Goal: Task Accomplishment & Management: Complete application form

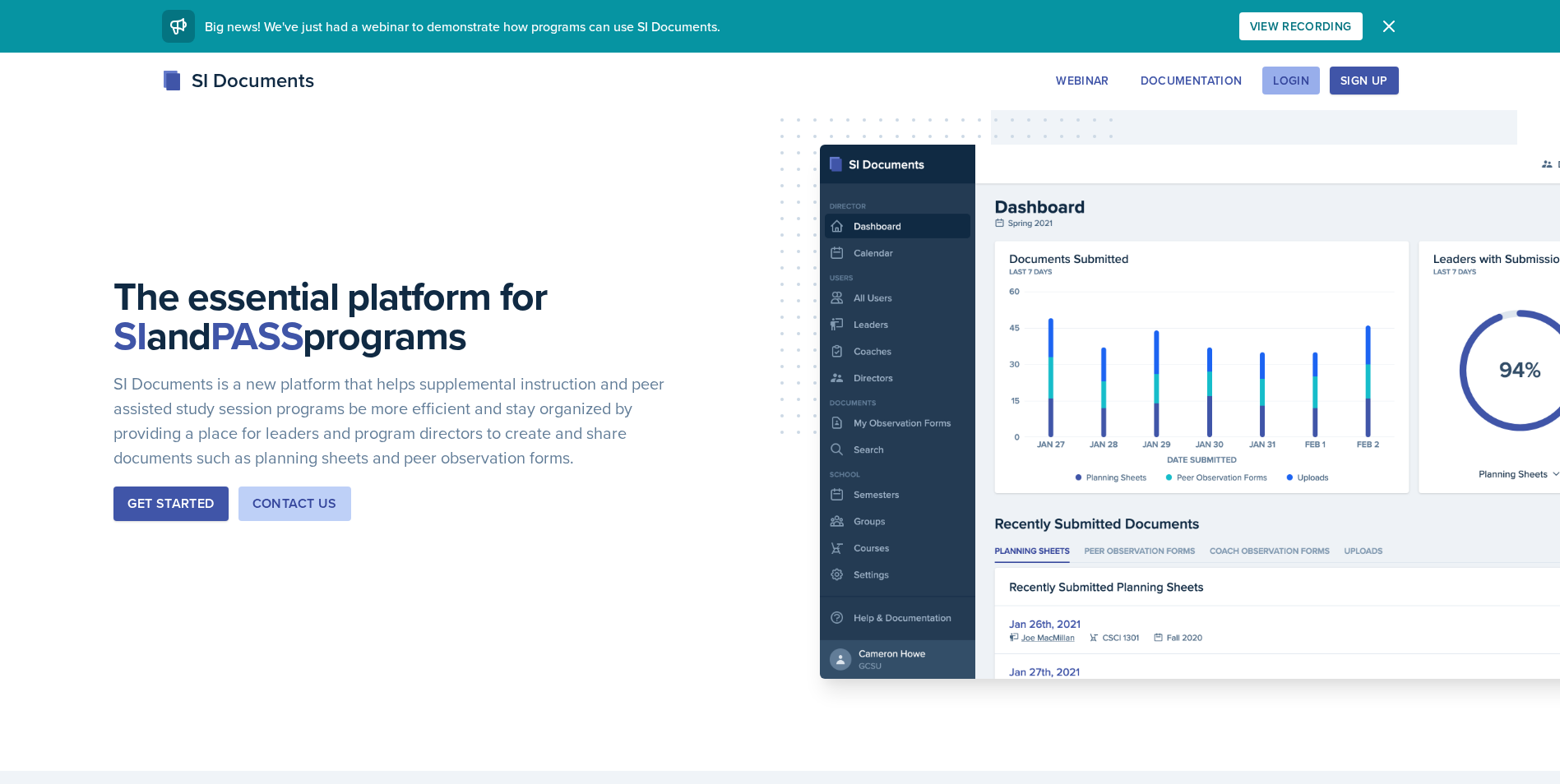
click at [1274, 76] on div "Login" at bounding box center [1291, 81] width 37 height 13
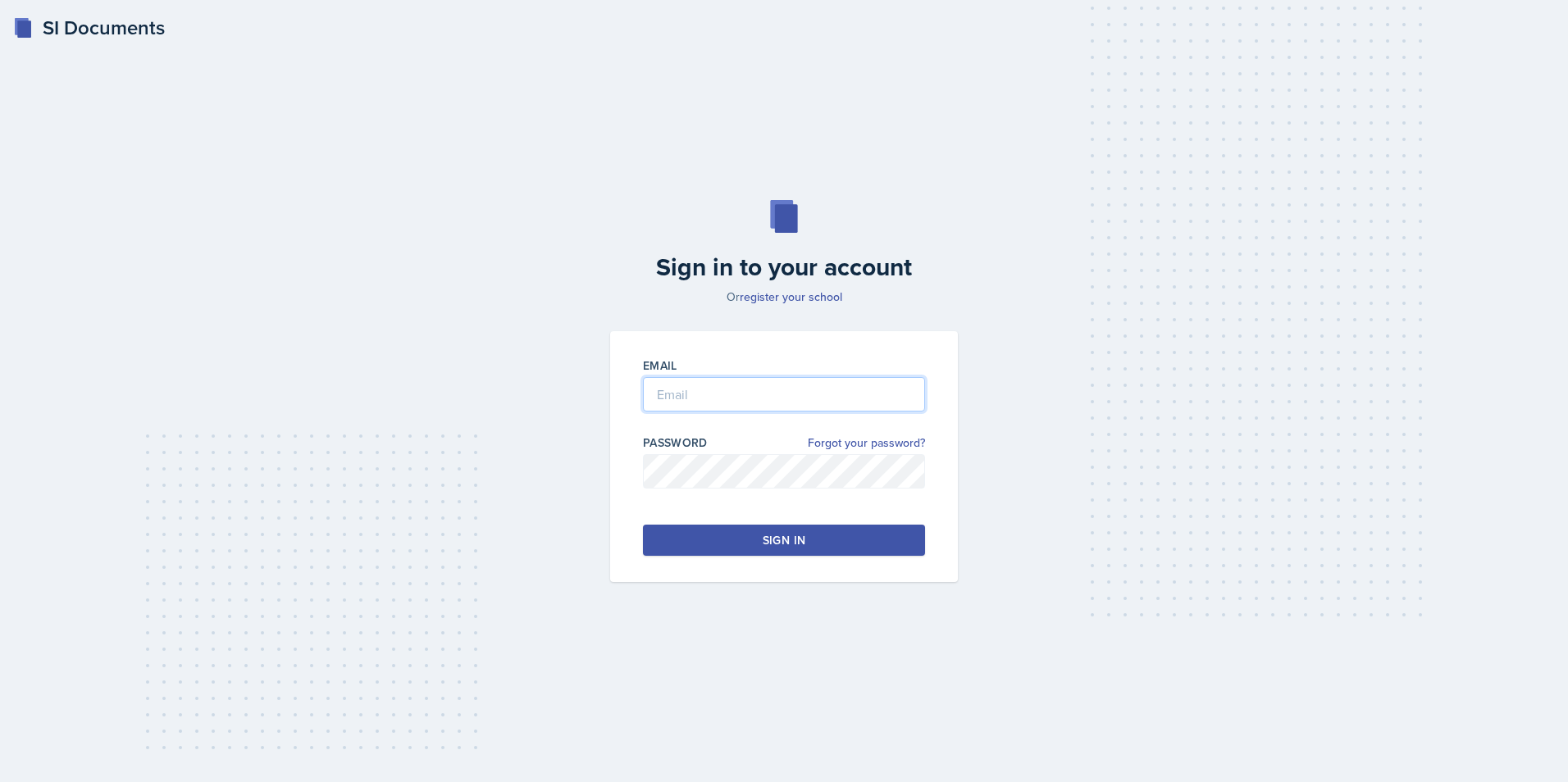
click at [689, 407] on input "email" at bounding box center [784, 394] width 282 height 35
type input "[EMAIL_ADDRESS][DOMAIN_NAME]"
click at [738, 539] on button "Sign in" at bounding box center [784, 539] width 282 height 31
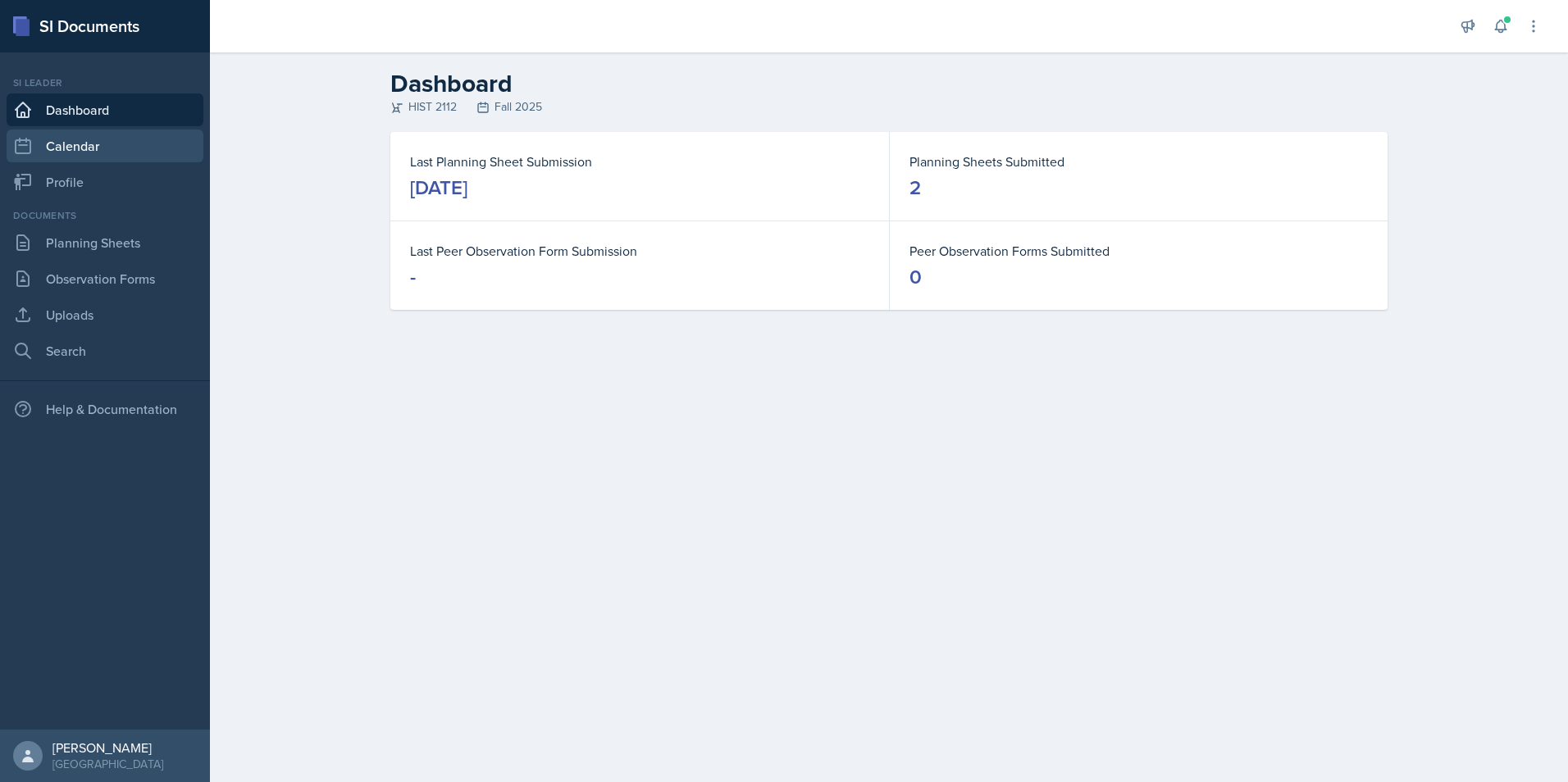
click at [92, 152] on link "Calendar" at bounding box center [105, 145] width 197 height 33
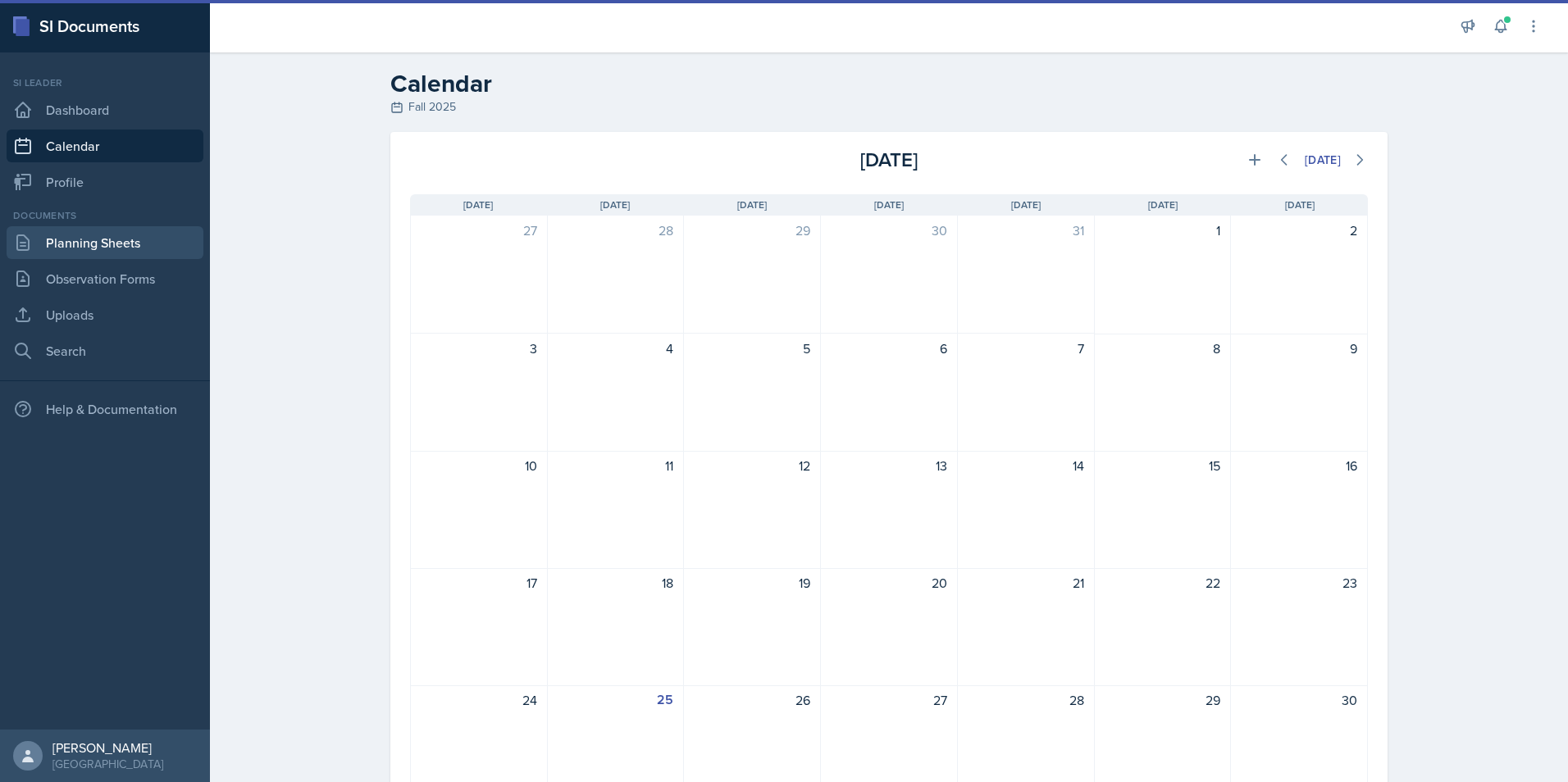
click at [115, 243] on link "Planning Sheets" at bounding box center [105, 243] width 197 height 33
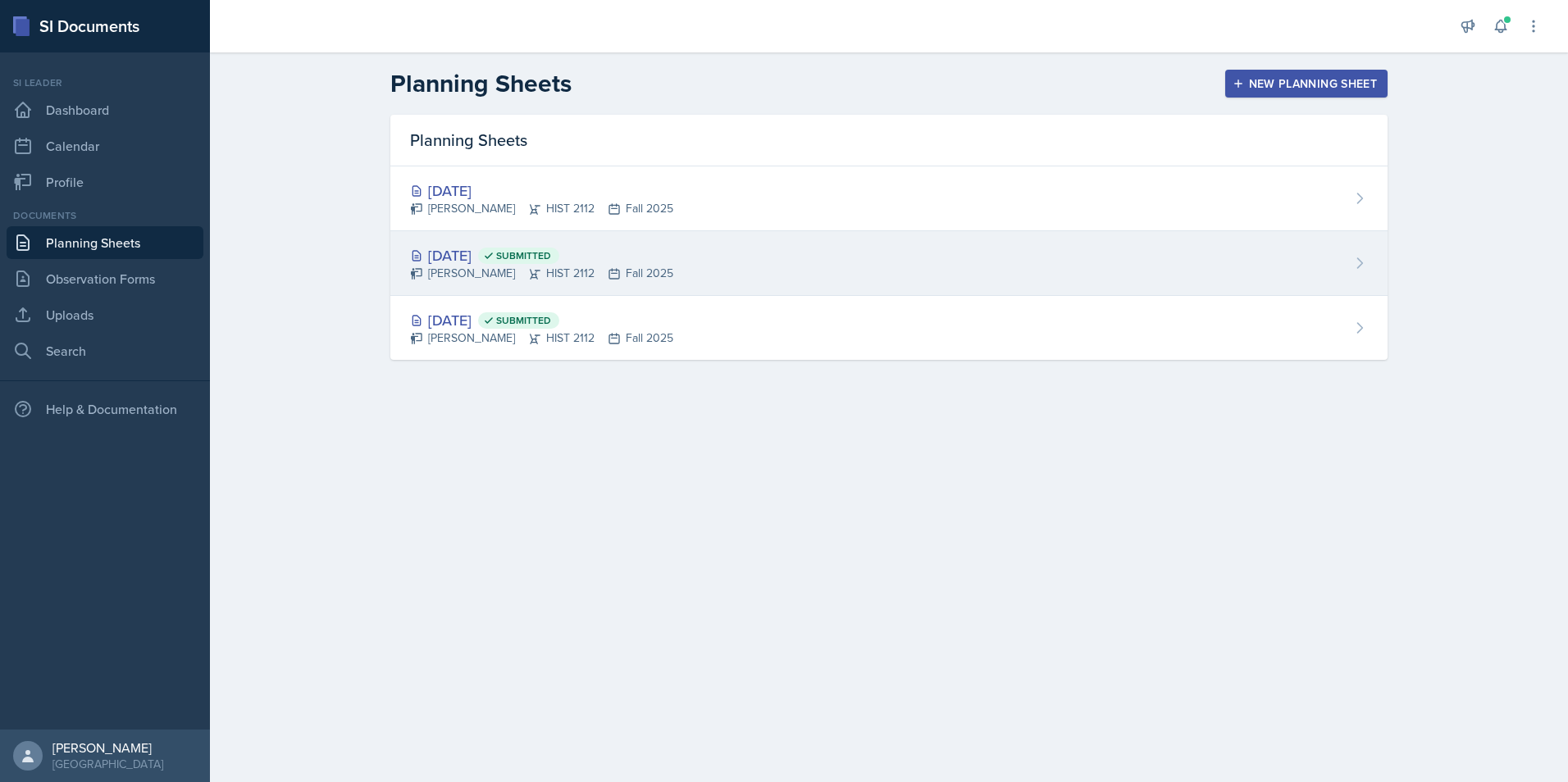
click at [827, 270] on div "[DATE] Submitted [PERSON_NAME] HIST 2112 Fall 2025" at bounding box center [889, 263] width 998 height 65
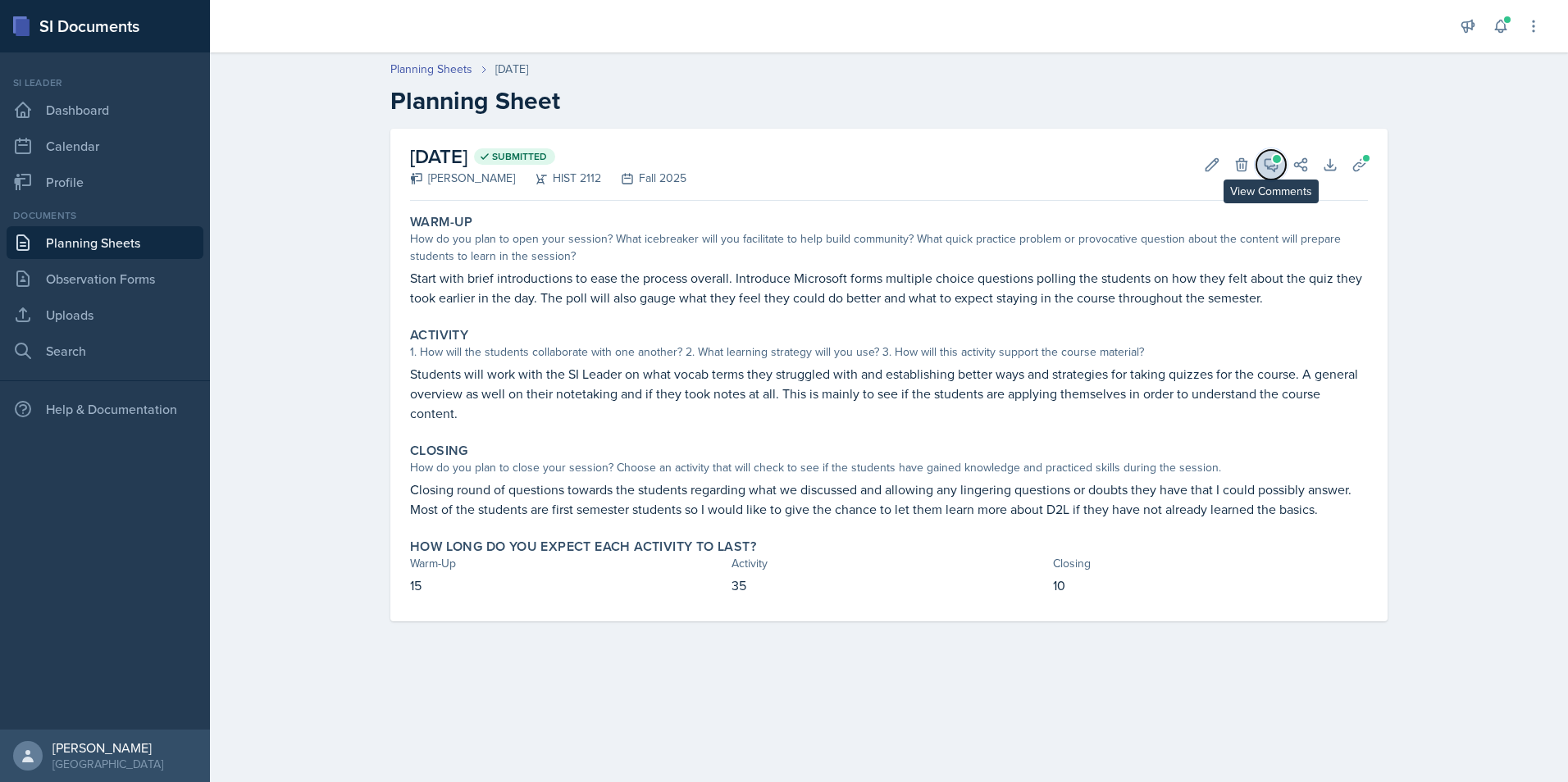
click at [1270, 169] on icon at bounding box center [1271, 165] width 12 height 12
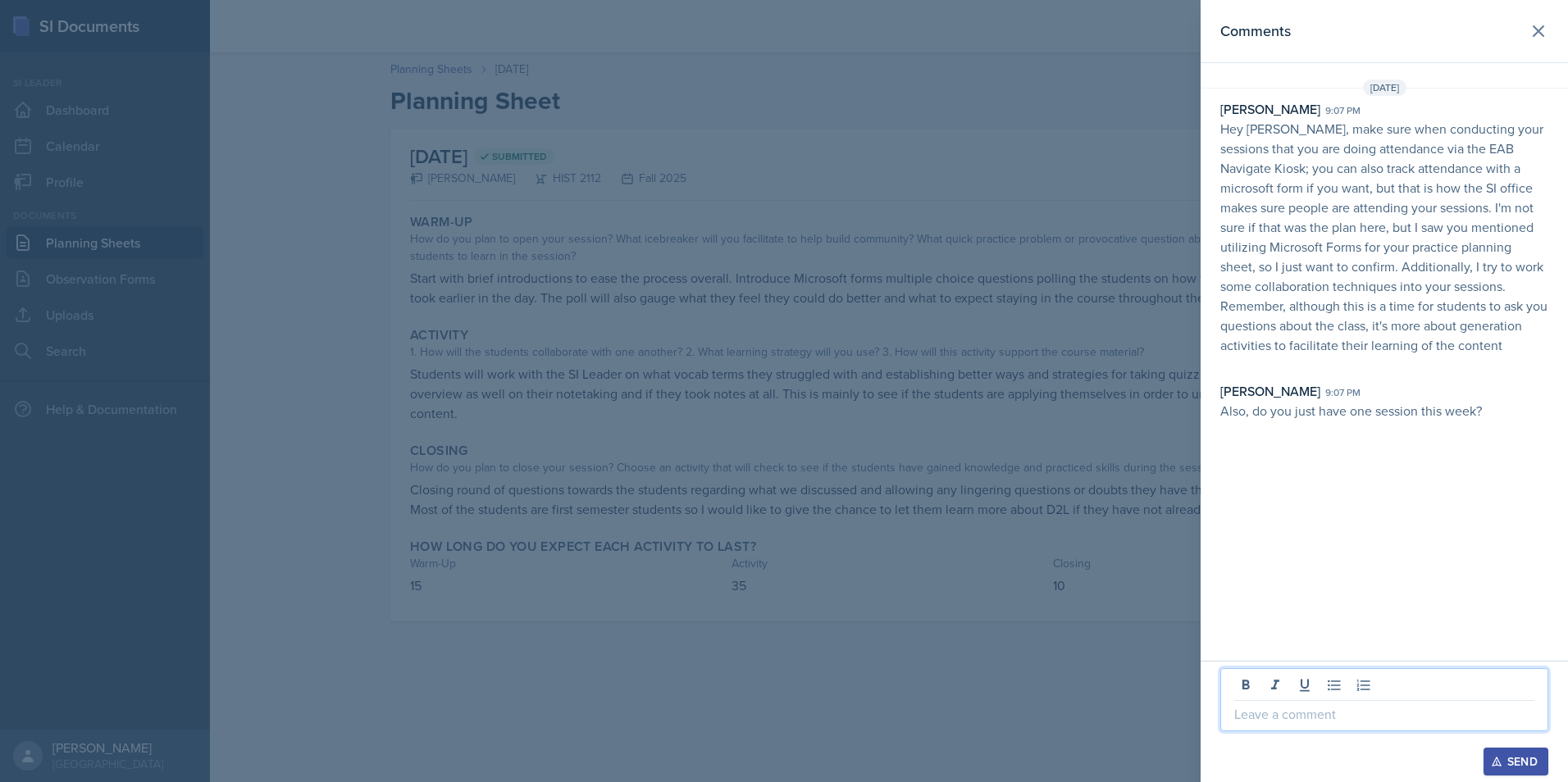
click at [1291, 706] on p at bounding box center [1384, 714] width 301 height 20
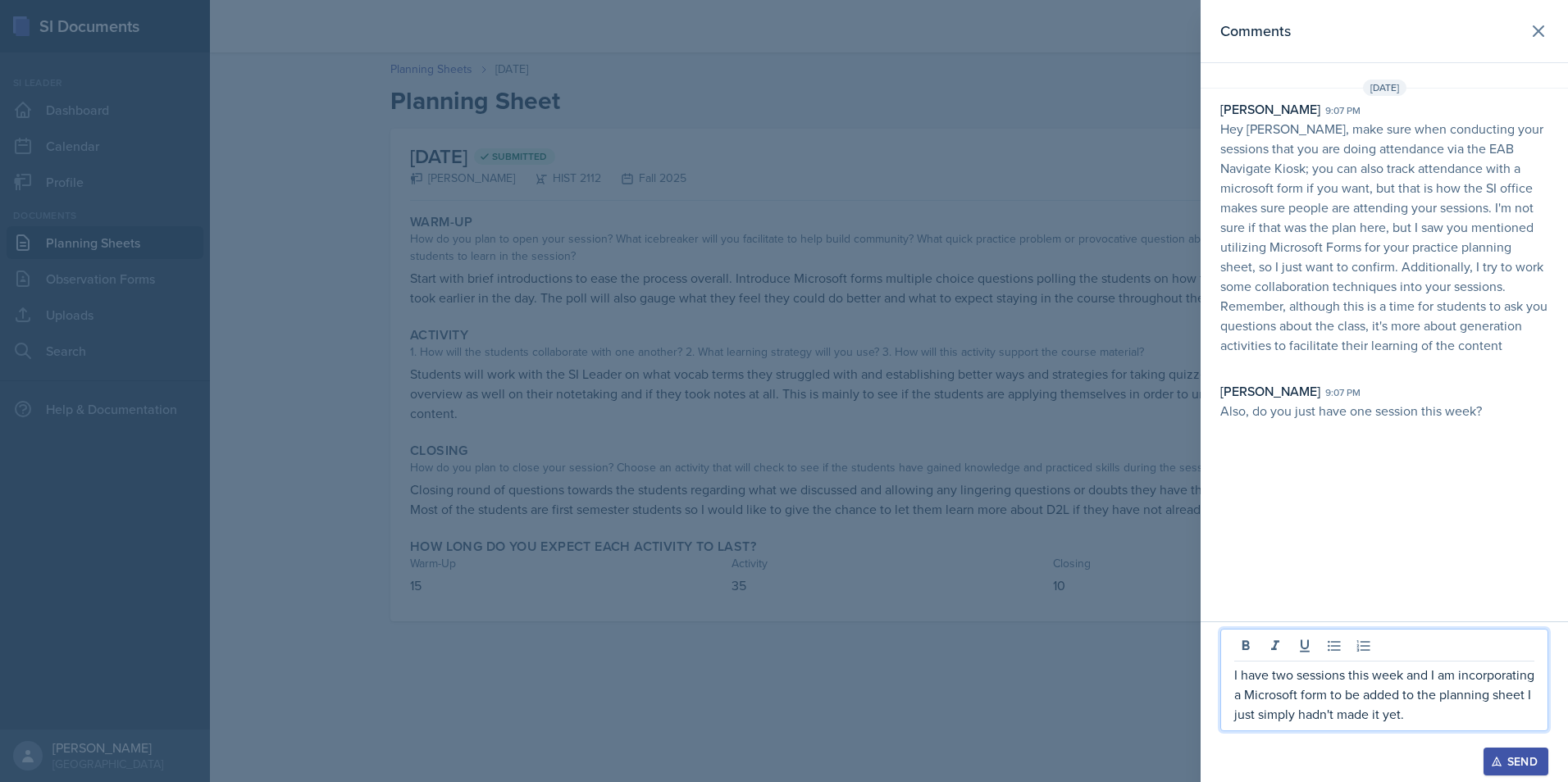
click at [1507, 716] on p "I have two sessions this week and I am incorporating a Microsoft form to be add…" at bounding box center [1384, 694] width 301 height 59
click at [1403, 673] on p "I have two sessions this week and I am incorporating a Microsoft form to be add…" at bounding box center [1384, 694] width 301 height 59
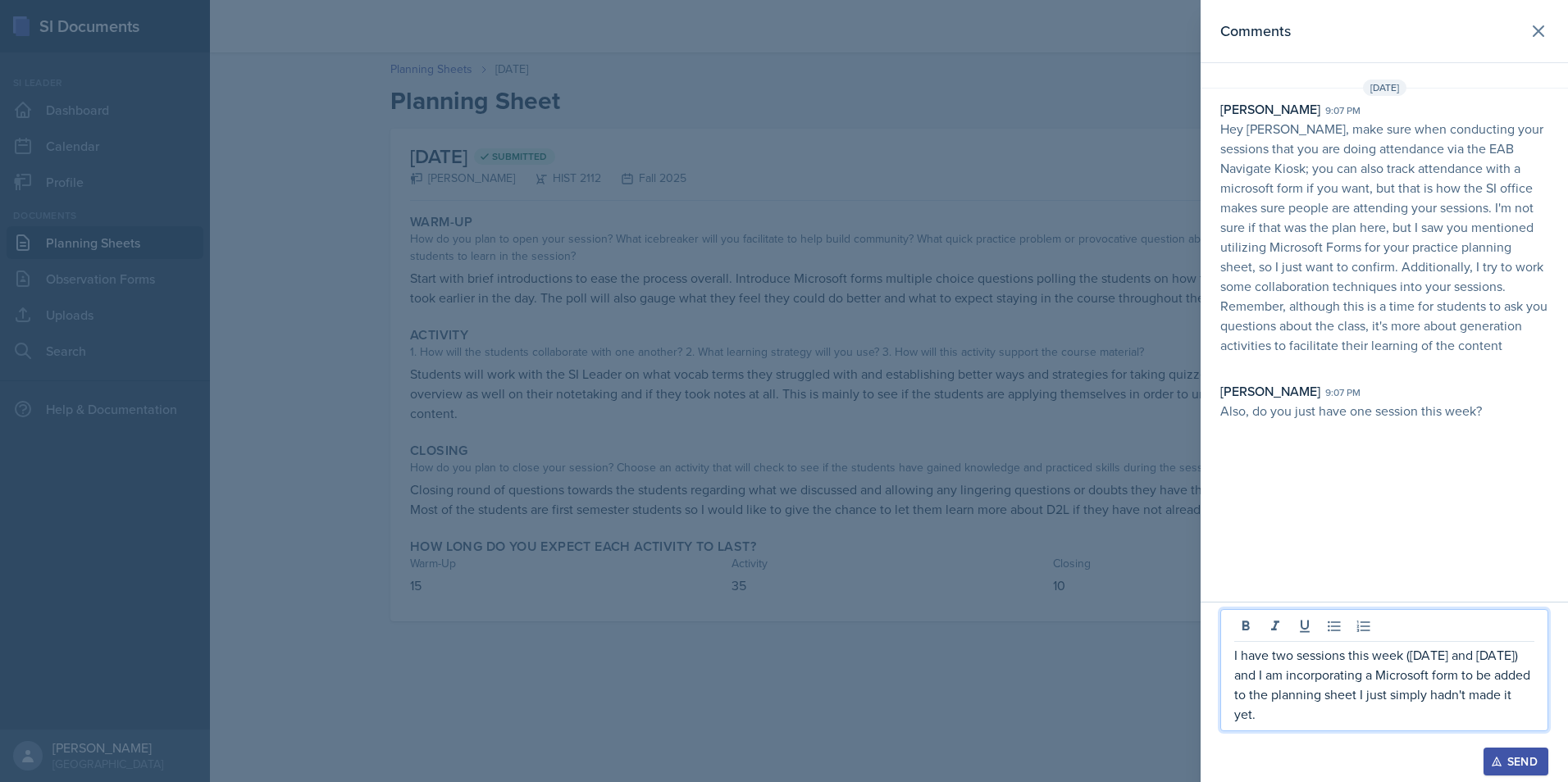
click at [1338, 712] on p "I have two sessions this week ([DATE] and [DATE]) and I am incorporating a Micr…" at bounding box center [1384, 685] width 301 height 79
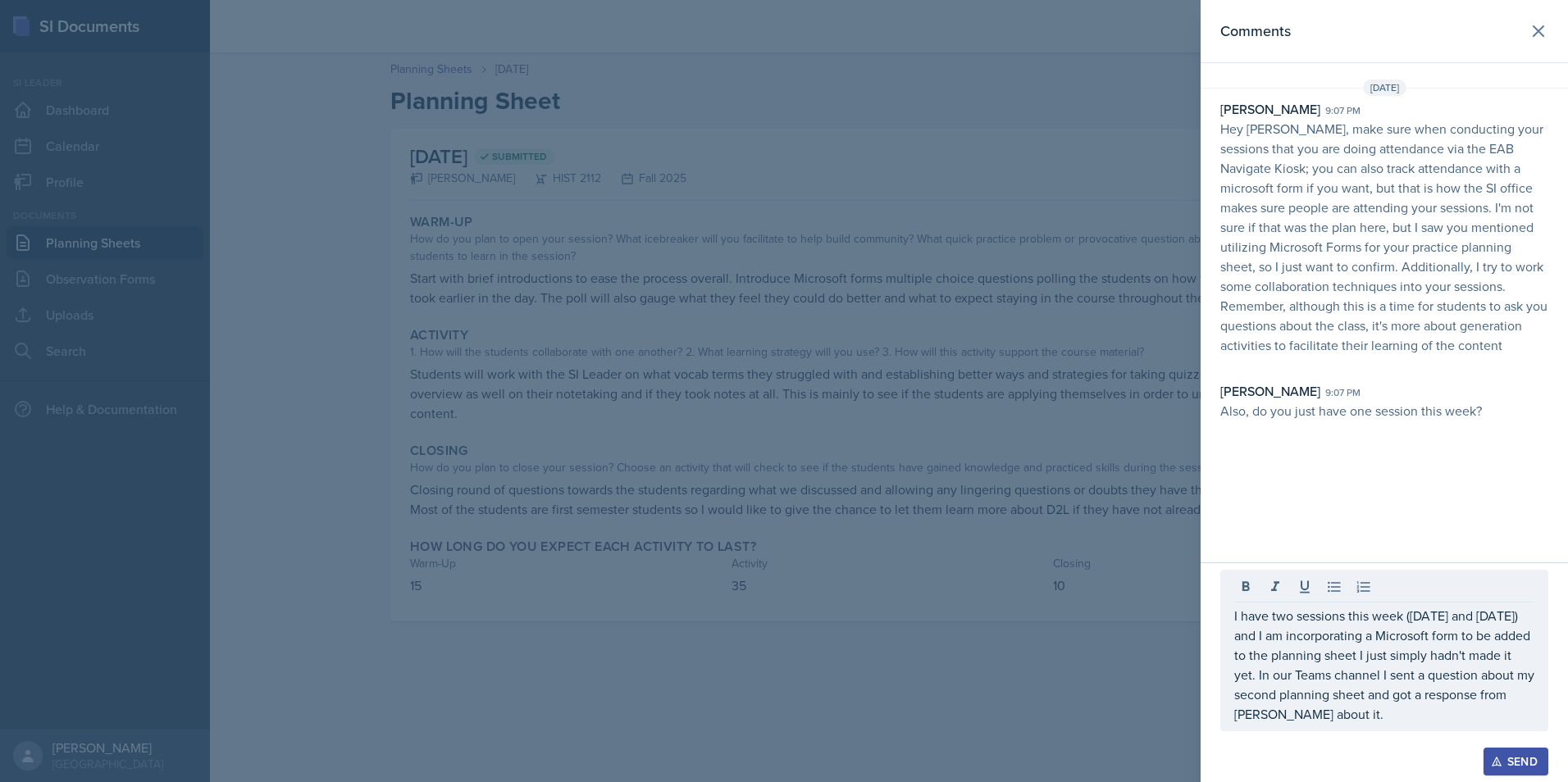
click at [1150, 388] on div at bounding box center [784, 391] width 1568 height 782
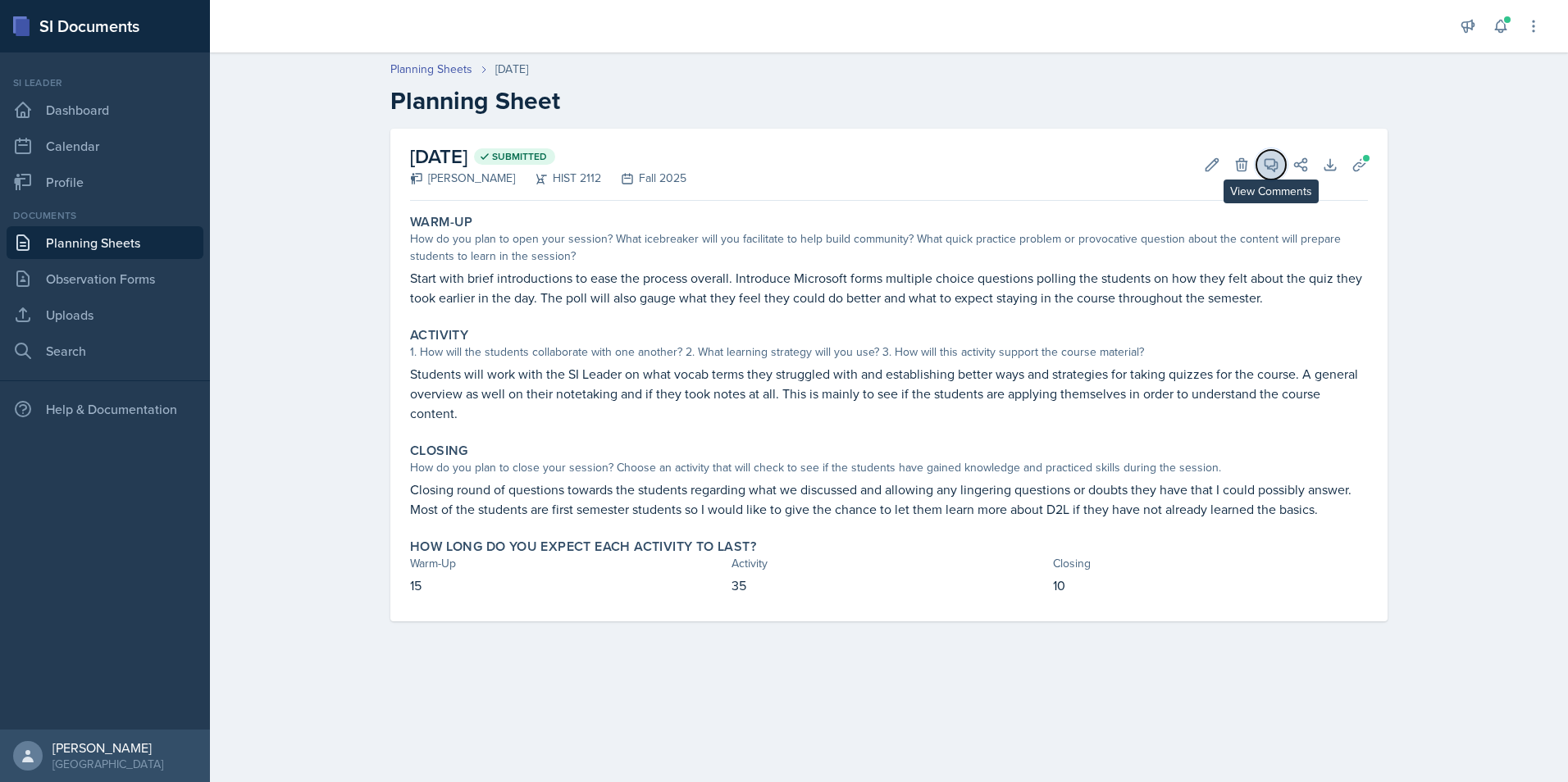
click at [1276, 164] on icon at bounding box center [1271, 165] width 12 height 12
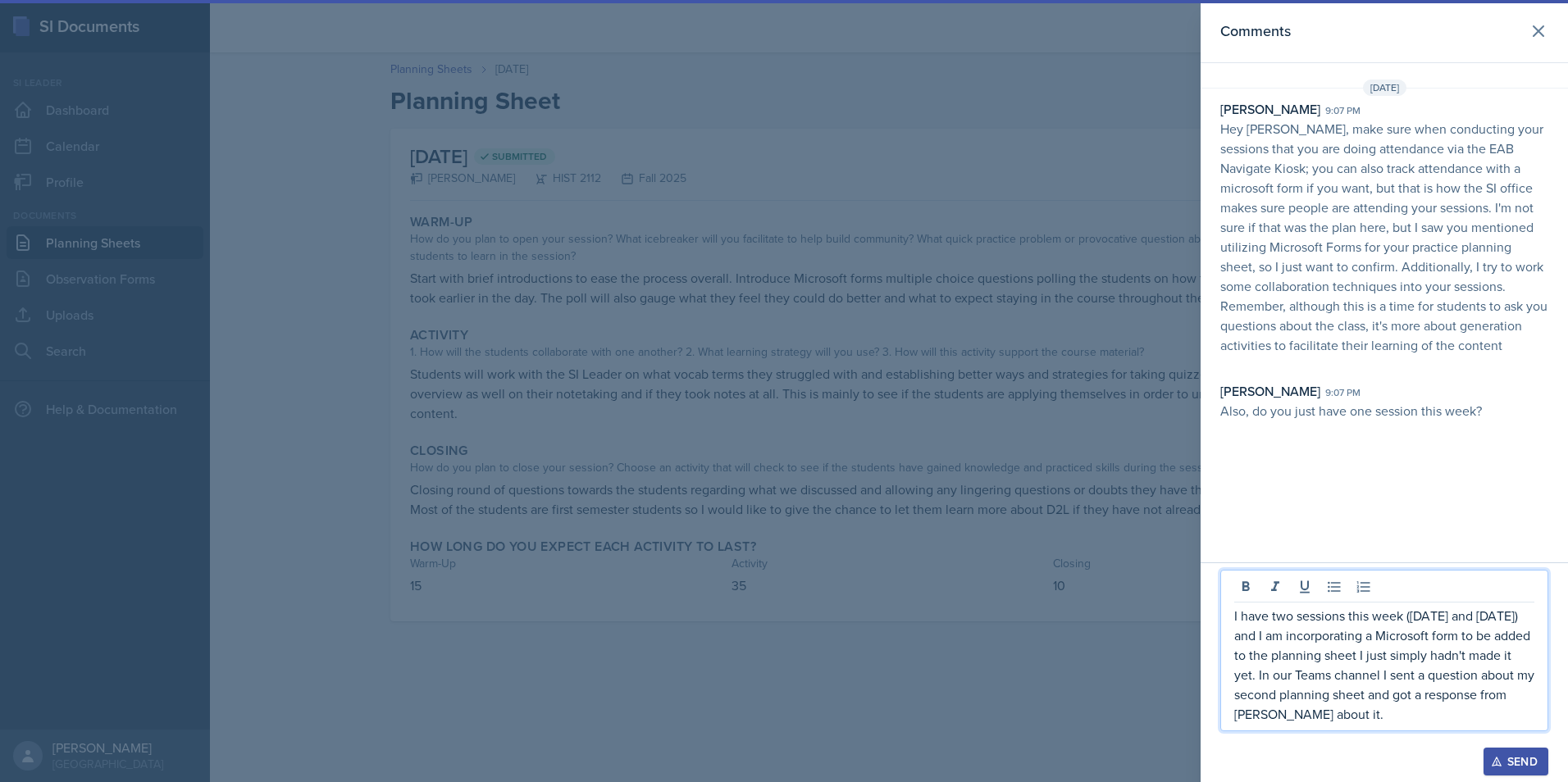
click at [1433, 716] on p "I have two sessions this week ([DATE] and [DATE]) and I am incorporating a Micr…" at bounding box center [1384, 665] width 301 height 118
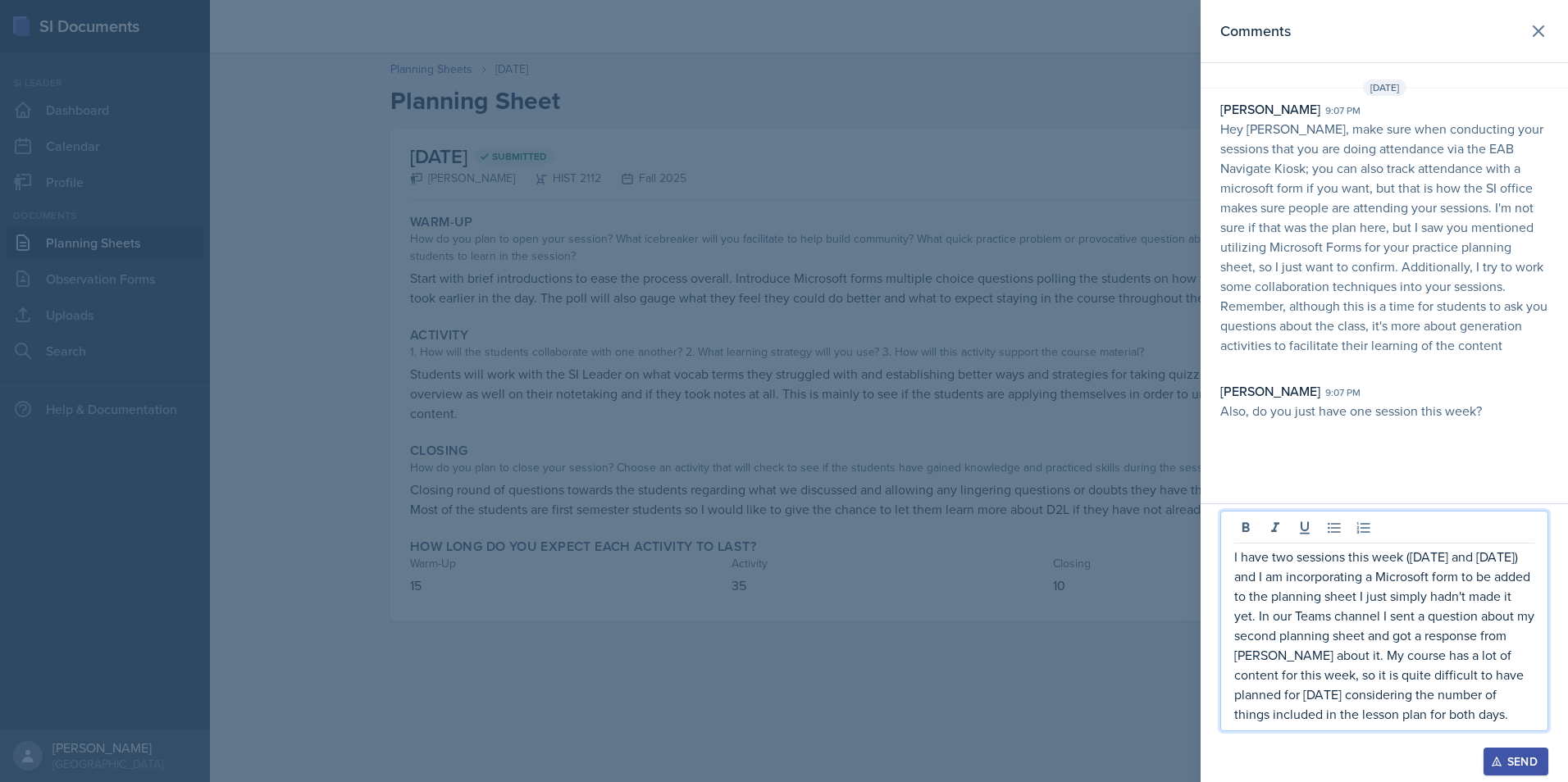
click at [1340, 716] on p "I have two sessions this week ([DATE] and [DATE]) and I am incorporating a Micr…" at bounding box center [1384, 635] width 301 height 177
click at [1538, 763] on button "Send" at bounding box center [1516, 762] width 65 height 28
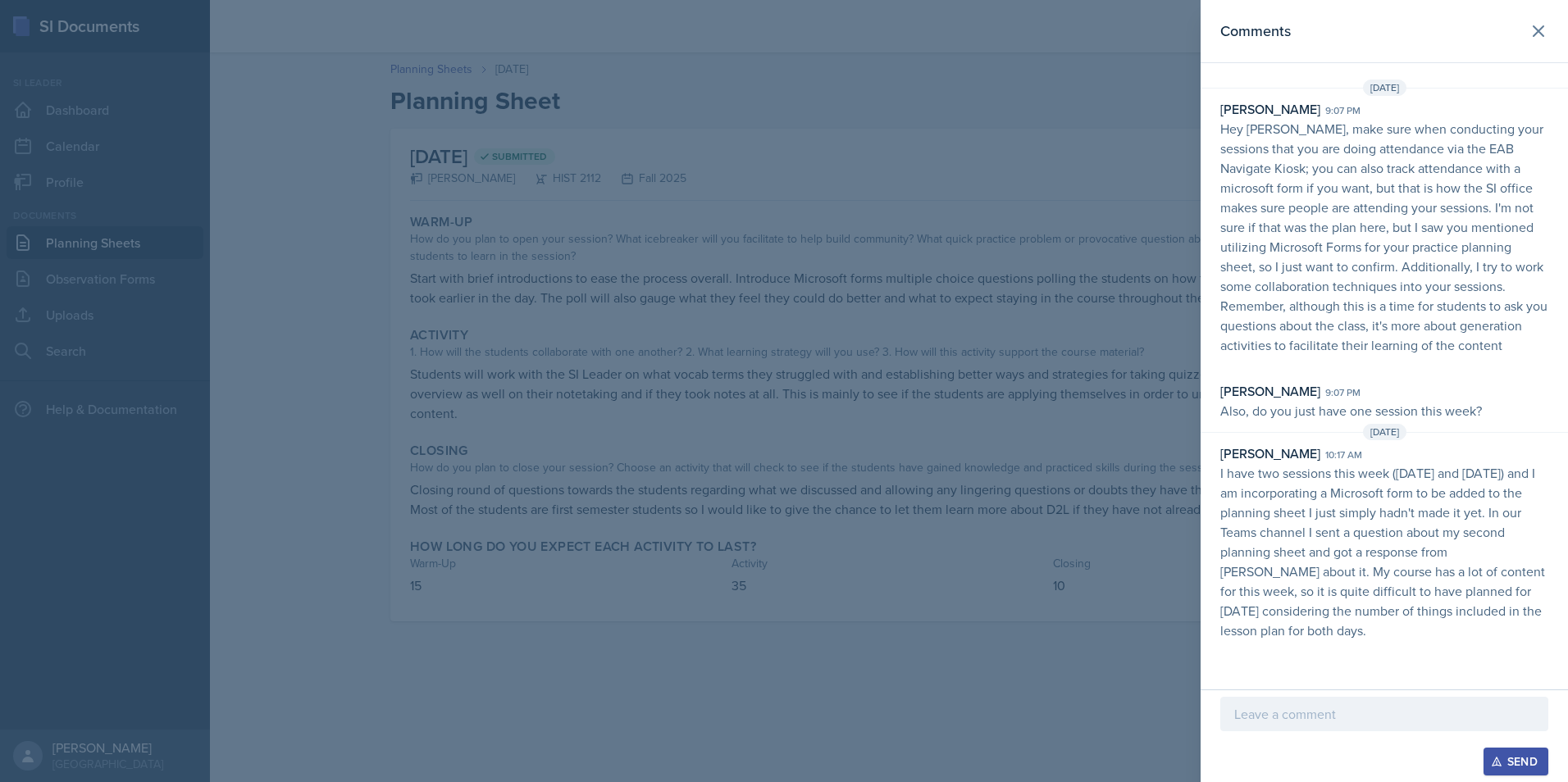
click at [913, 657] on div at bounding box center [784, 391] width 1568 height 782
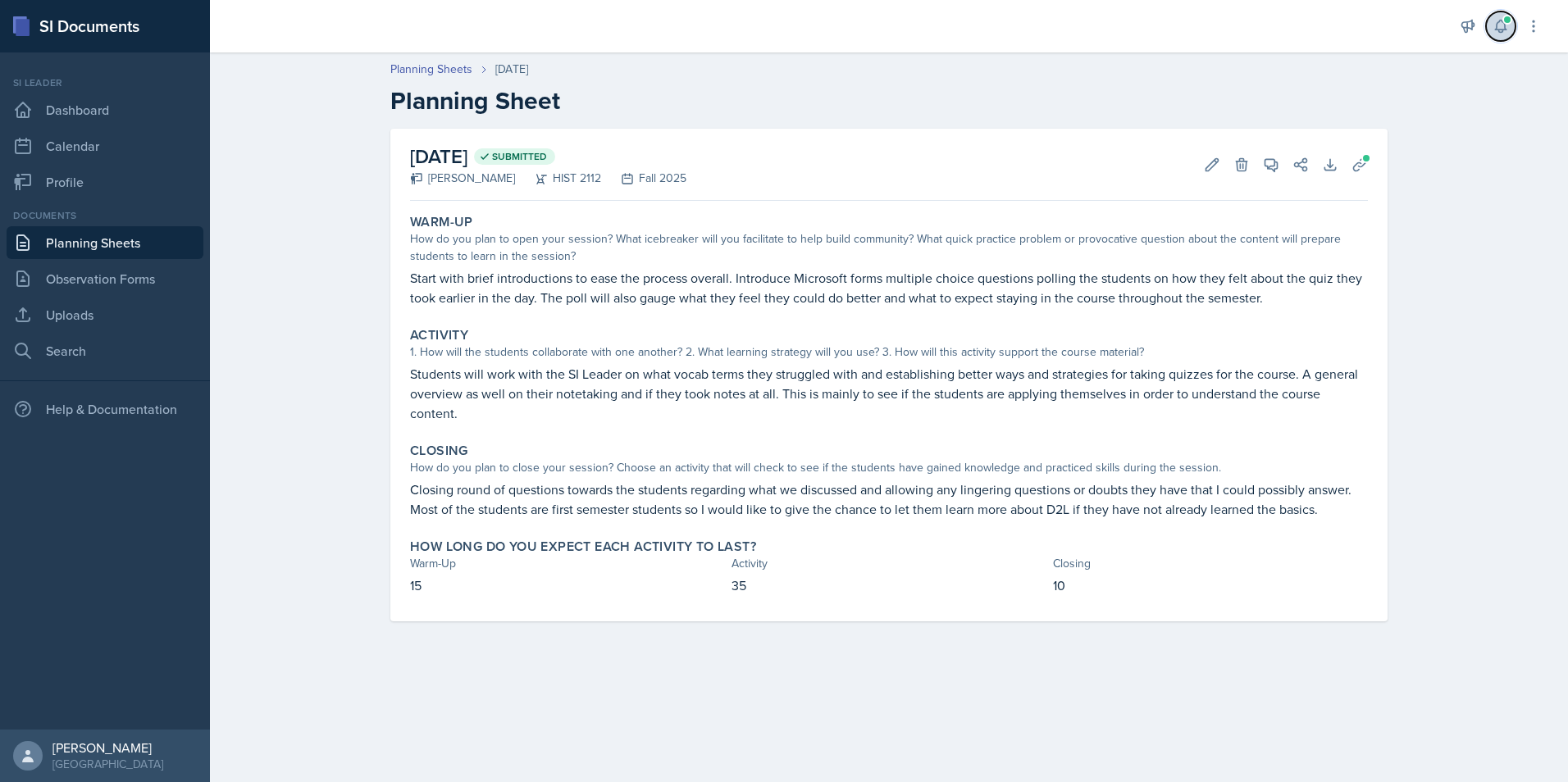
click at [1488, 17] on button at bounding box center [1501, 26] width 30 height 30
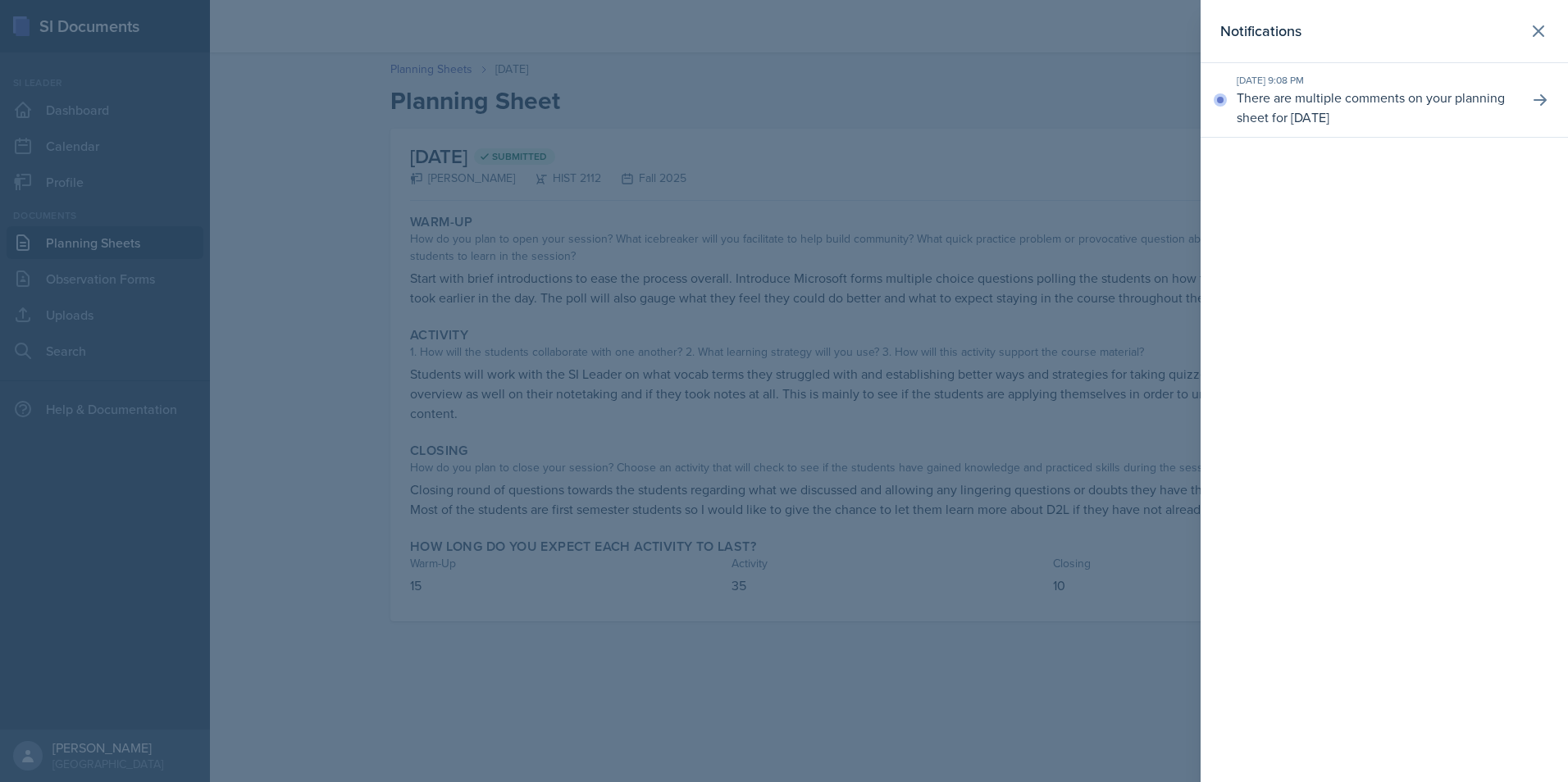
click at [1054, 661] on div at bounding box center [784, 391] width 1568 height 782
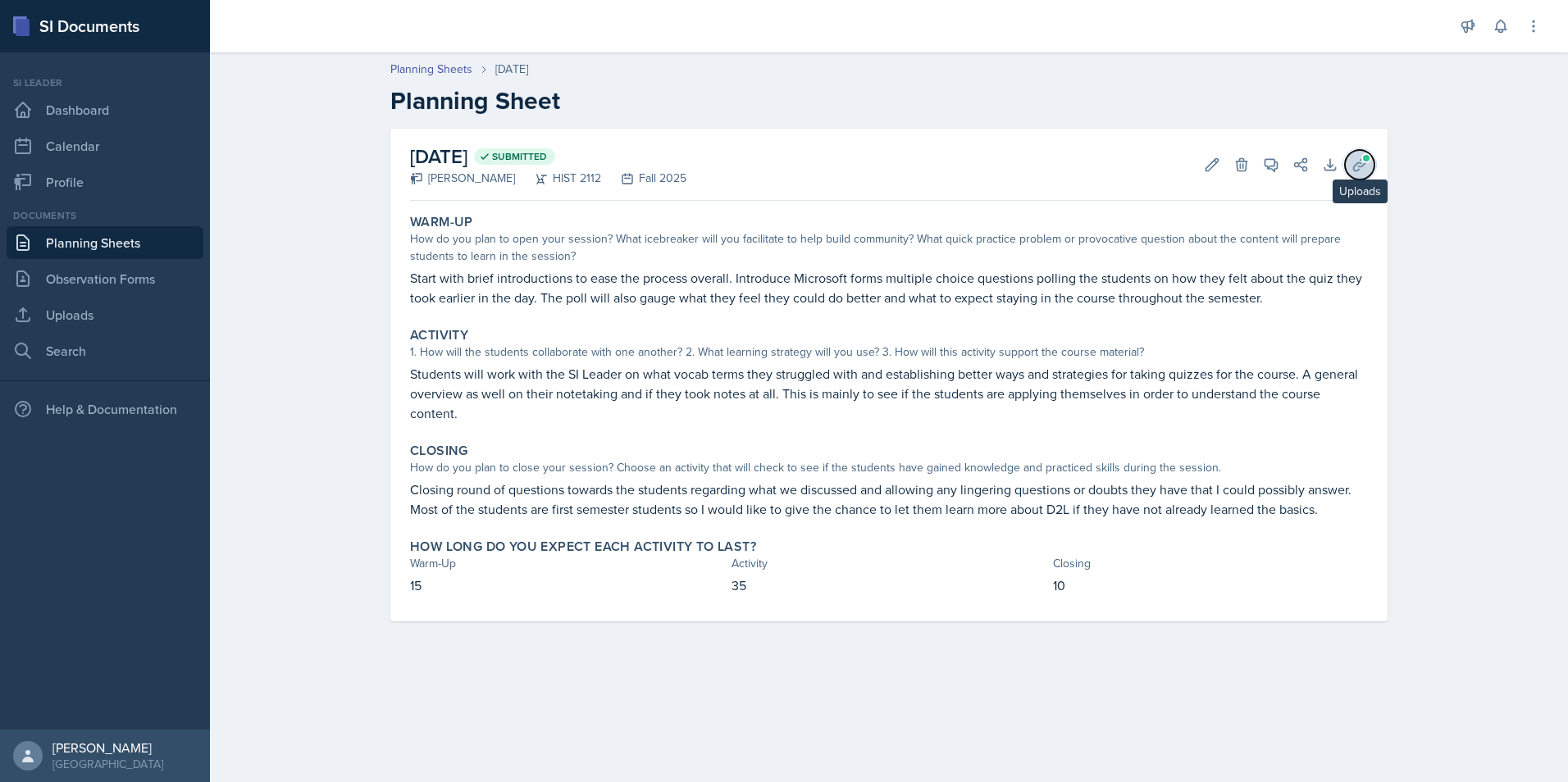
click at [1354, 162] on icon at bounding box center [1360, 165] width 17 height 17
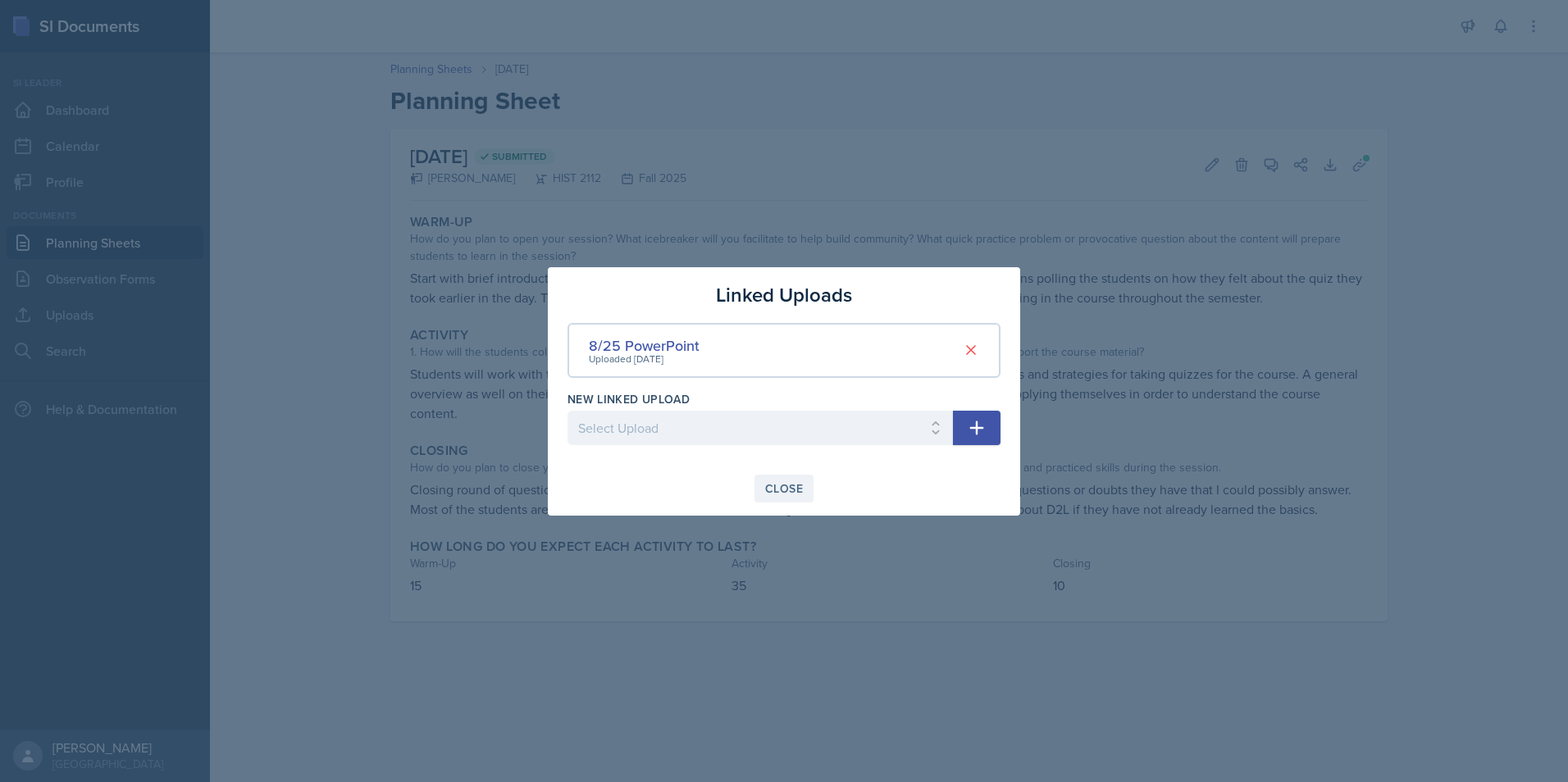
click at [782, 495] on div "Close" at bounding box center [784, 489] width 37 height 13
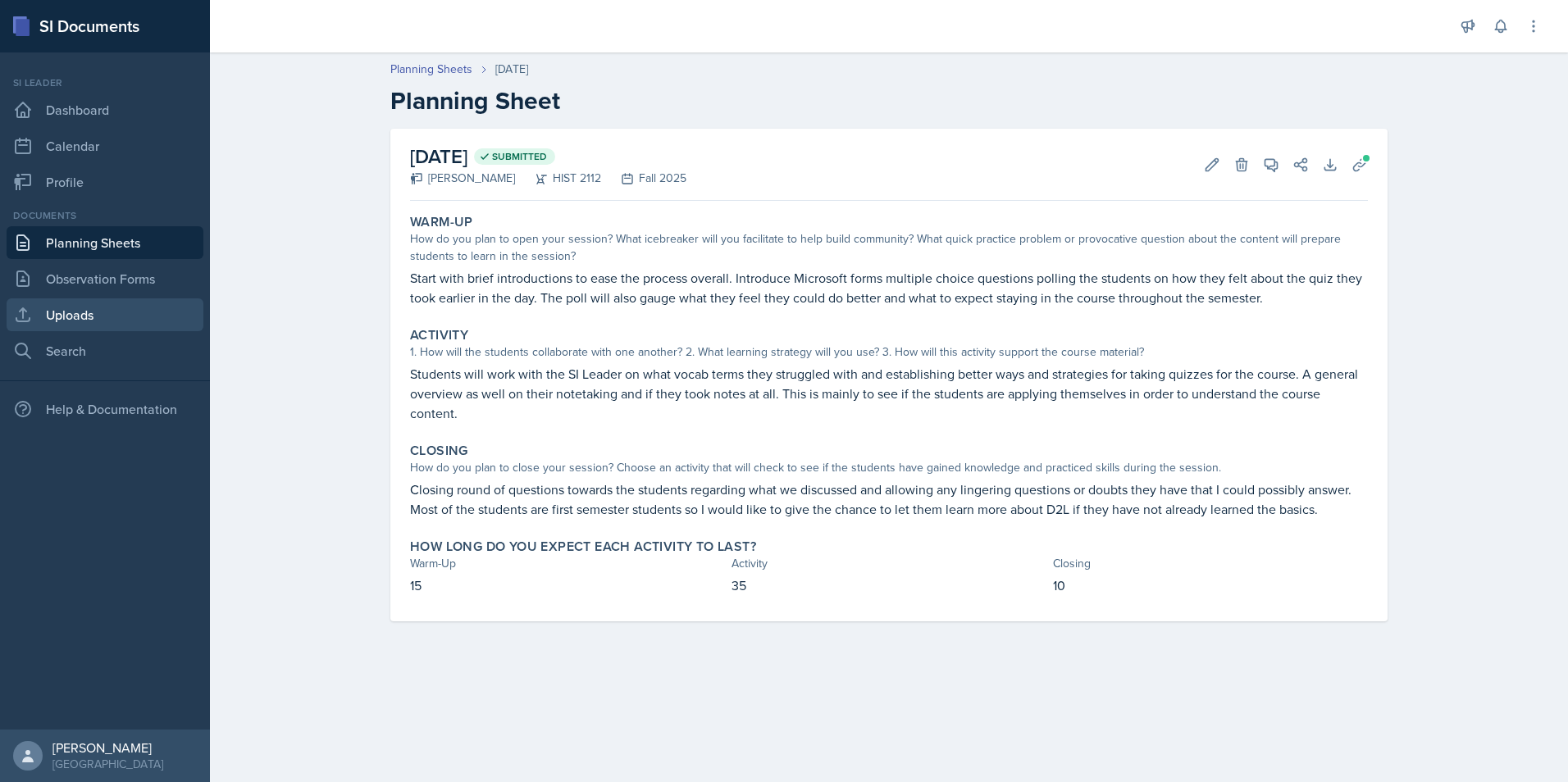
click at [94, 303] on link "Uploads" at bounding box center [105, 315] width 197 height 33
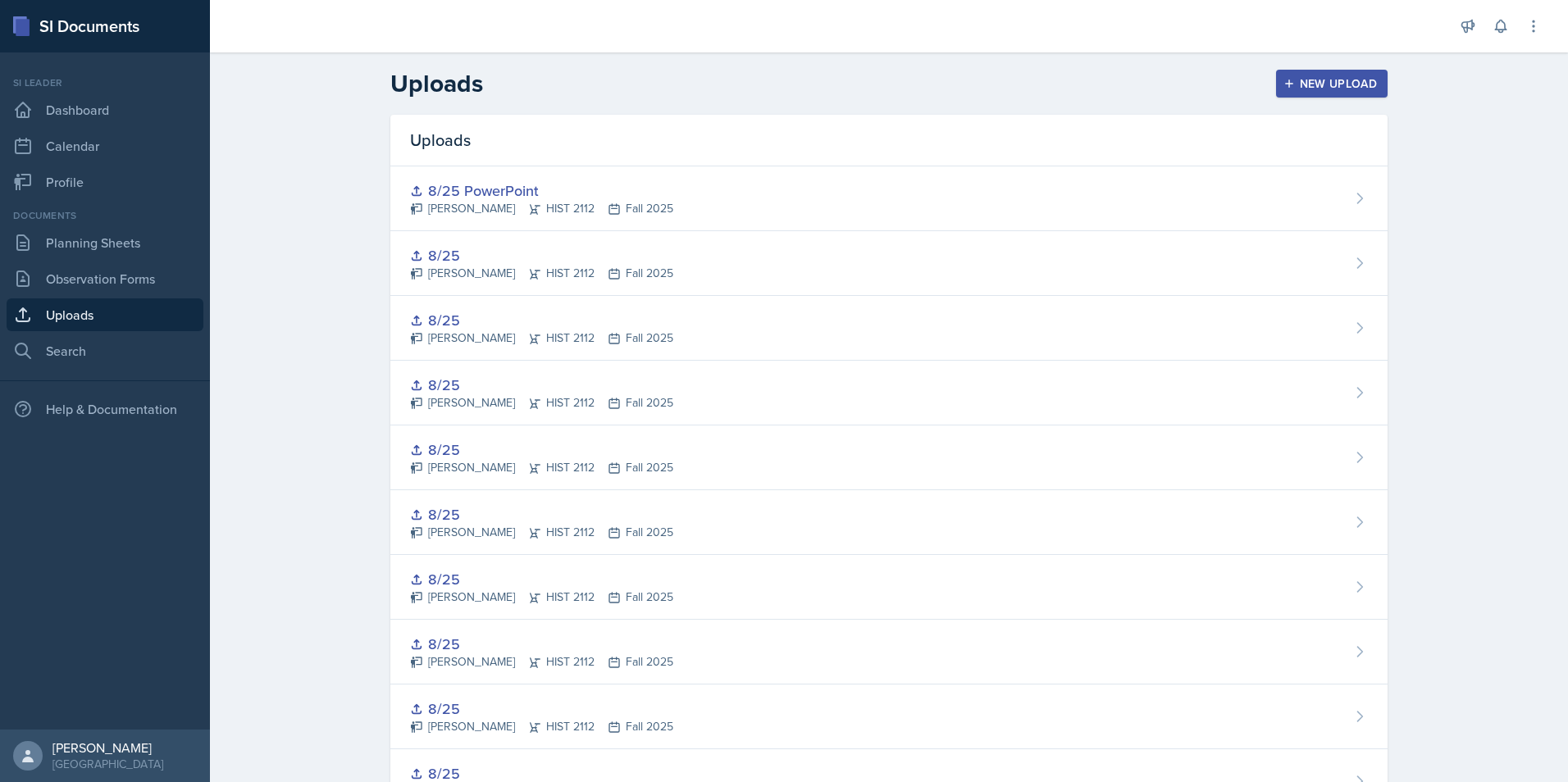
click at [1306, 84] on div "New Upload" at bounding box center [1332, 83] width 91 height 13
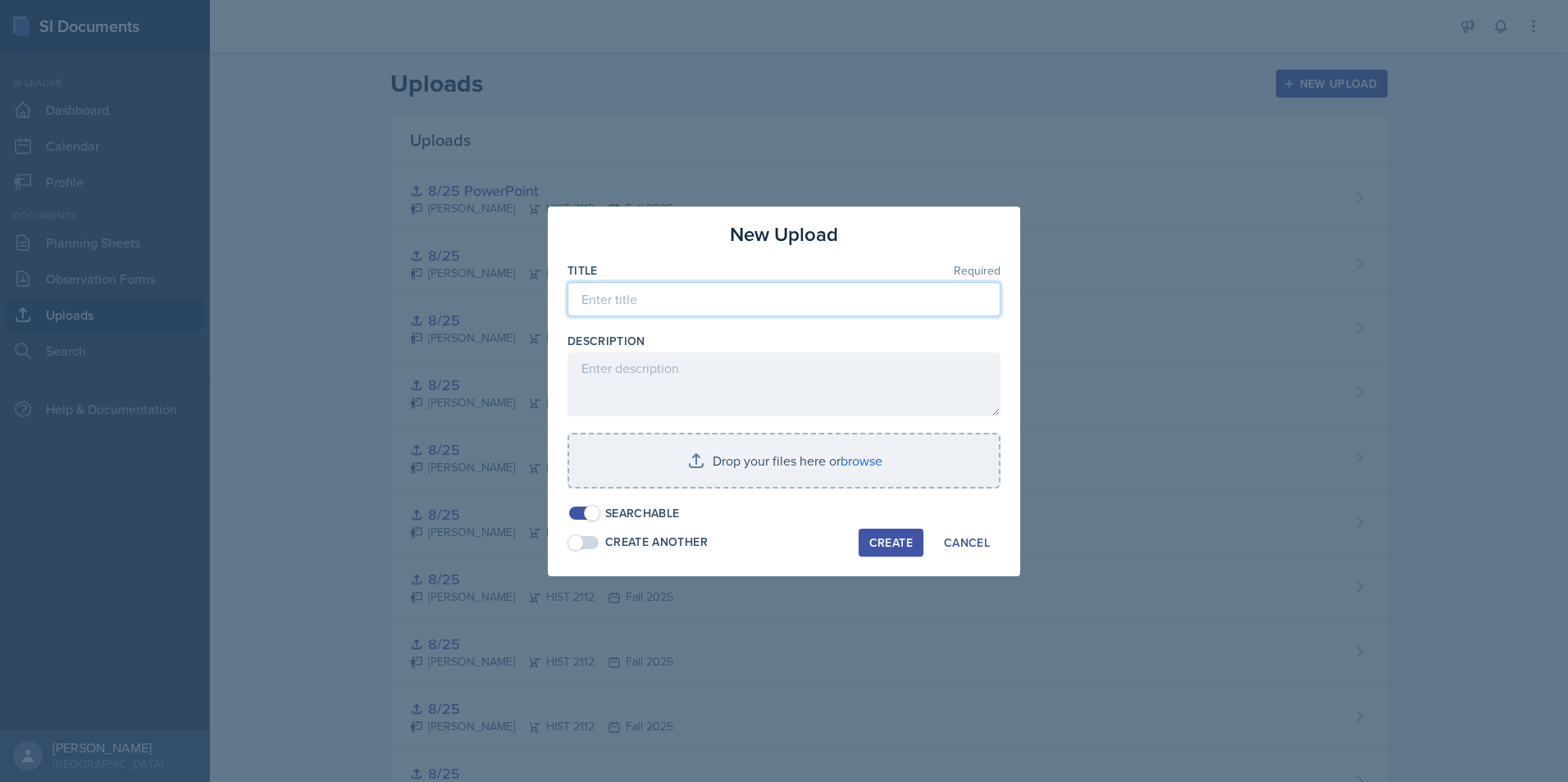
click at [619, 302] on input at bounding box center [784, 299] width 433 height 35
type input "8/25 Microsoft Form"
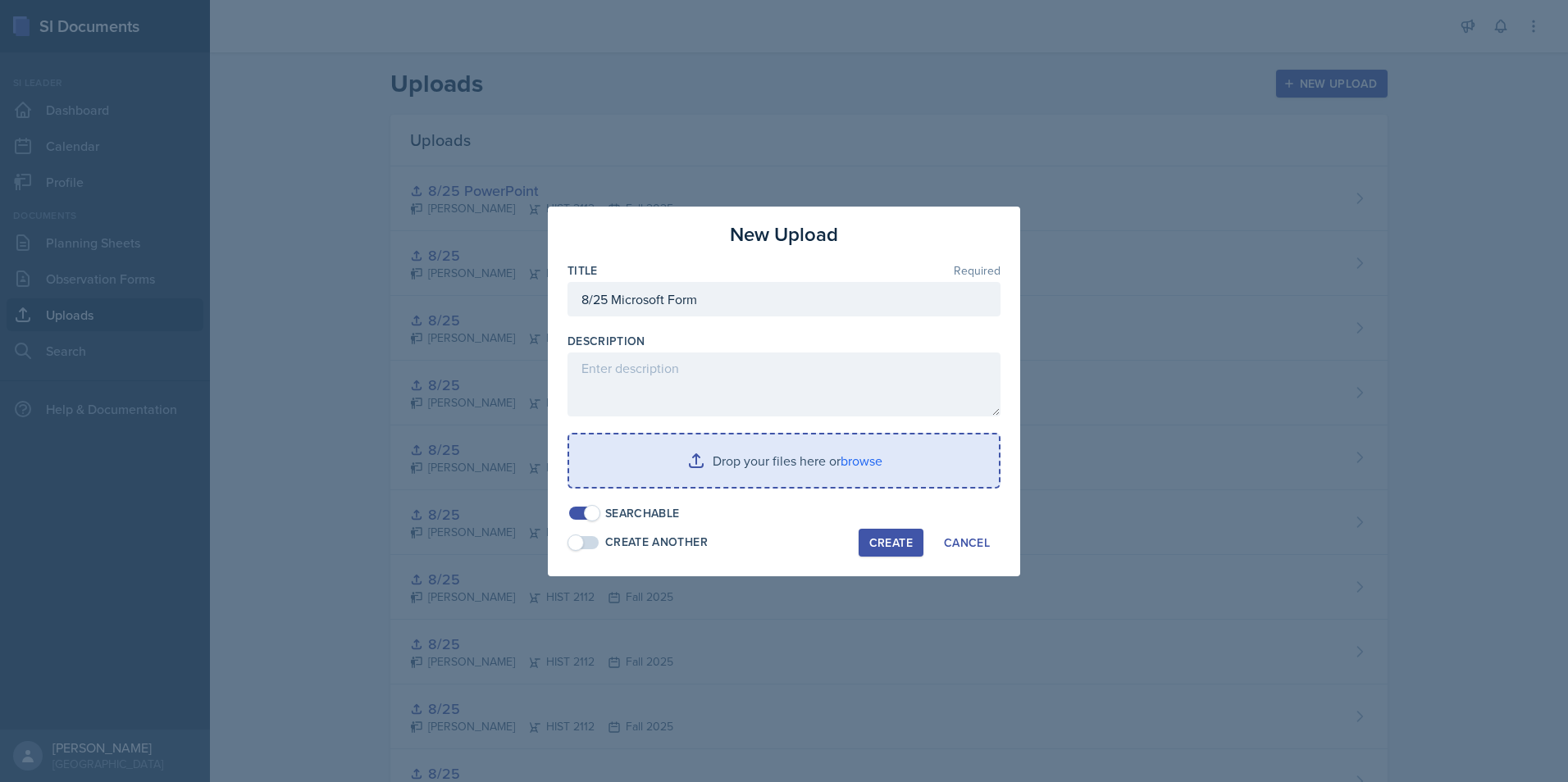
click at [807, 470] on input "file" at bounding box center [784, 461] width 430 height 52
click at [743, 459] on input "file" at bounding box center [784, 461] width 430 height 52
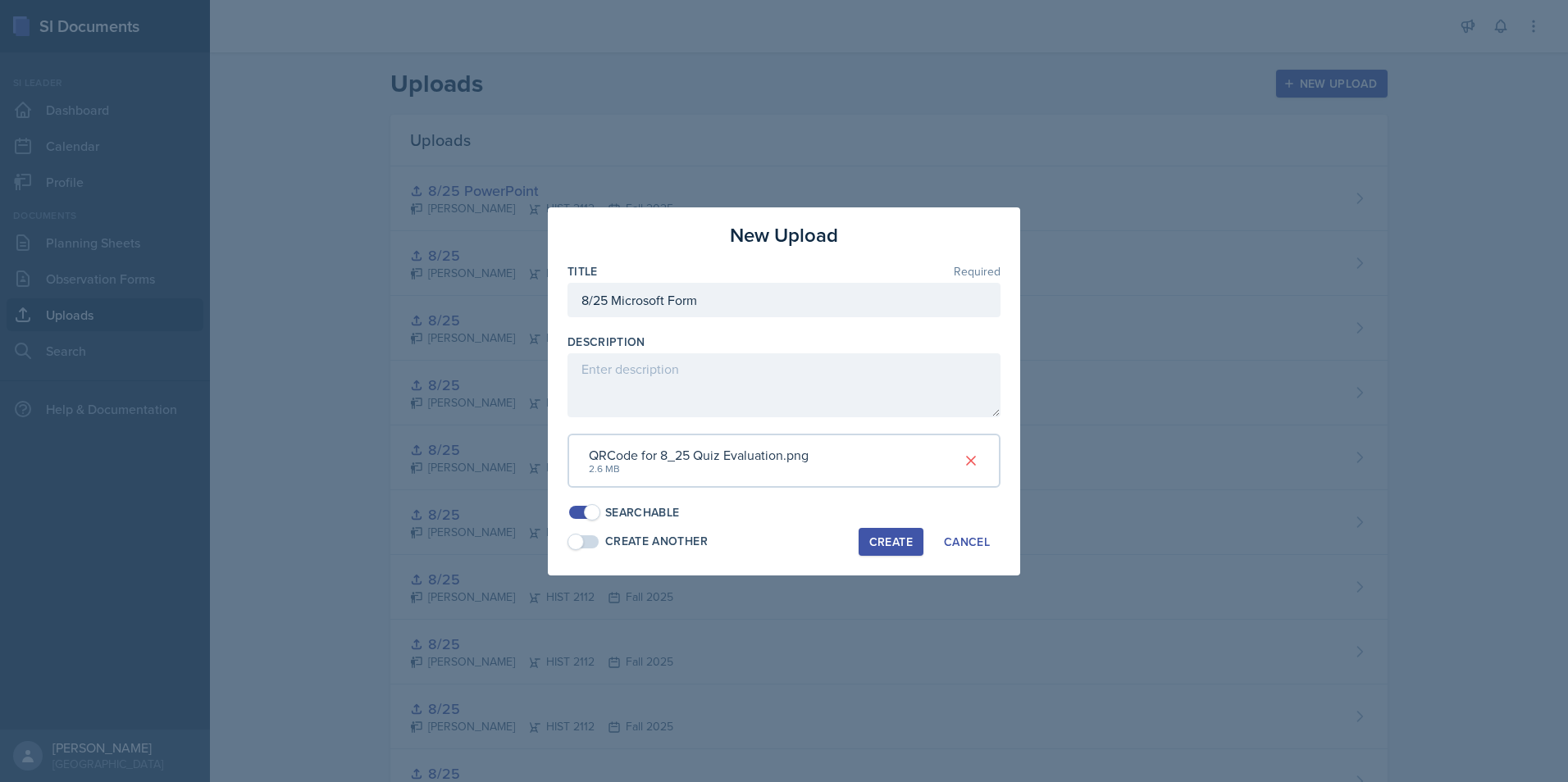
click at [767, 519] on div "Searchable" at bounding box center [784, 513] width 433 height 17
click at [897, 536] on div "Create" at bounding box center [891, 542] width 43 height 13
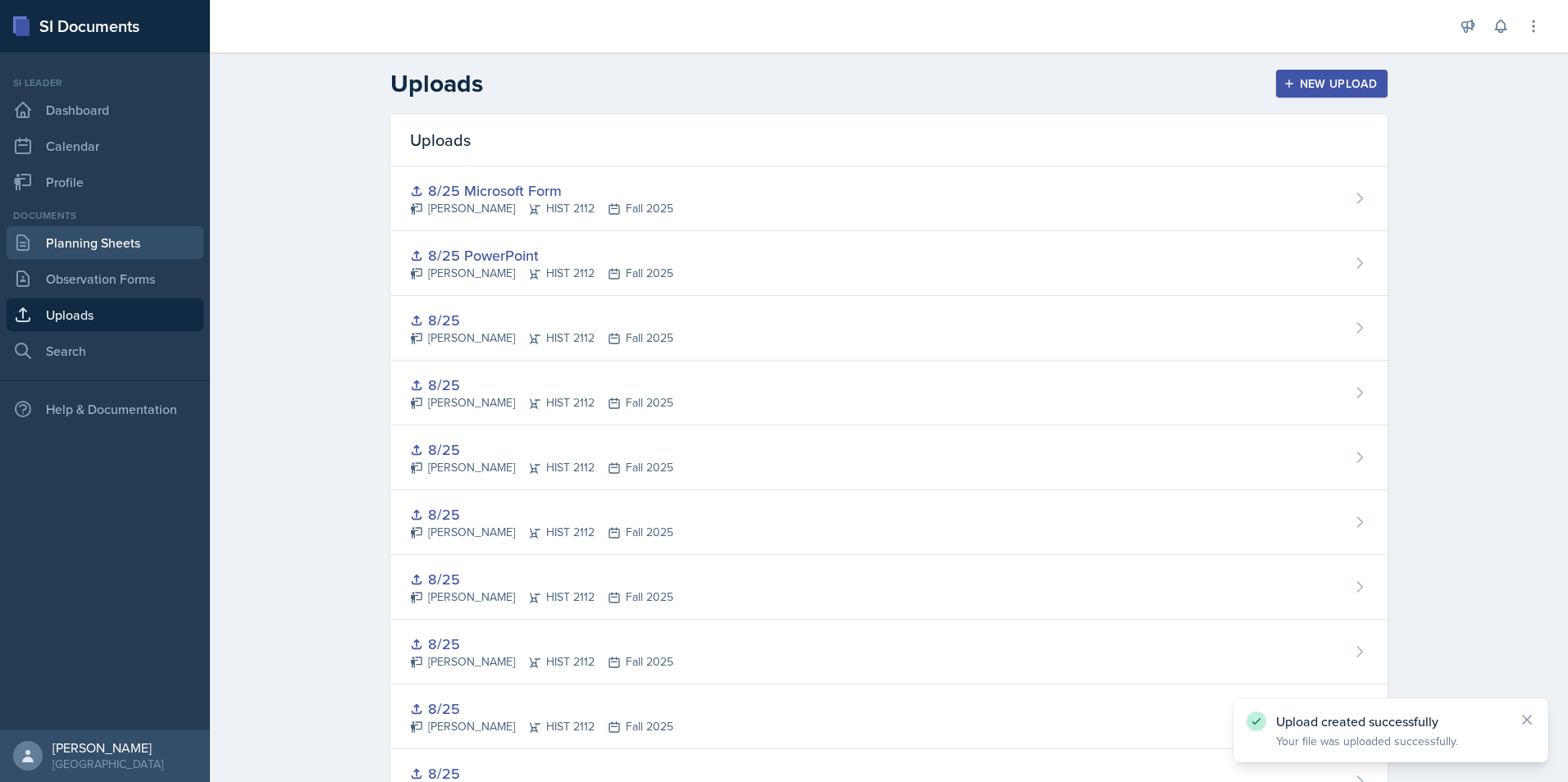
click at [129, 247] on link "Planning Sheets" at bounding box center [105, 243] width 197 height 33
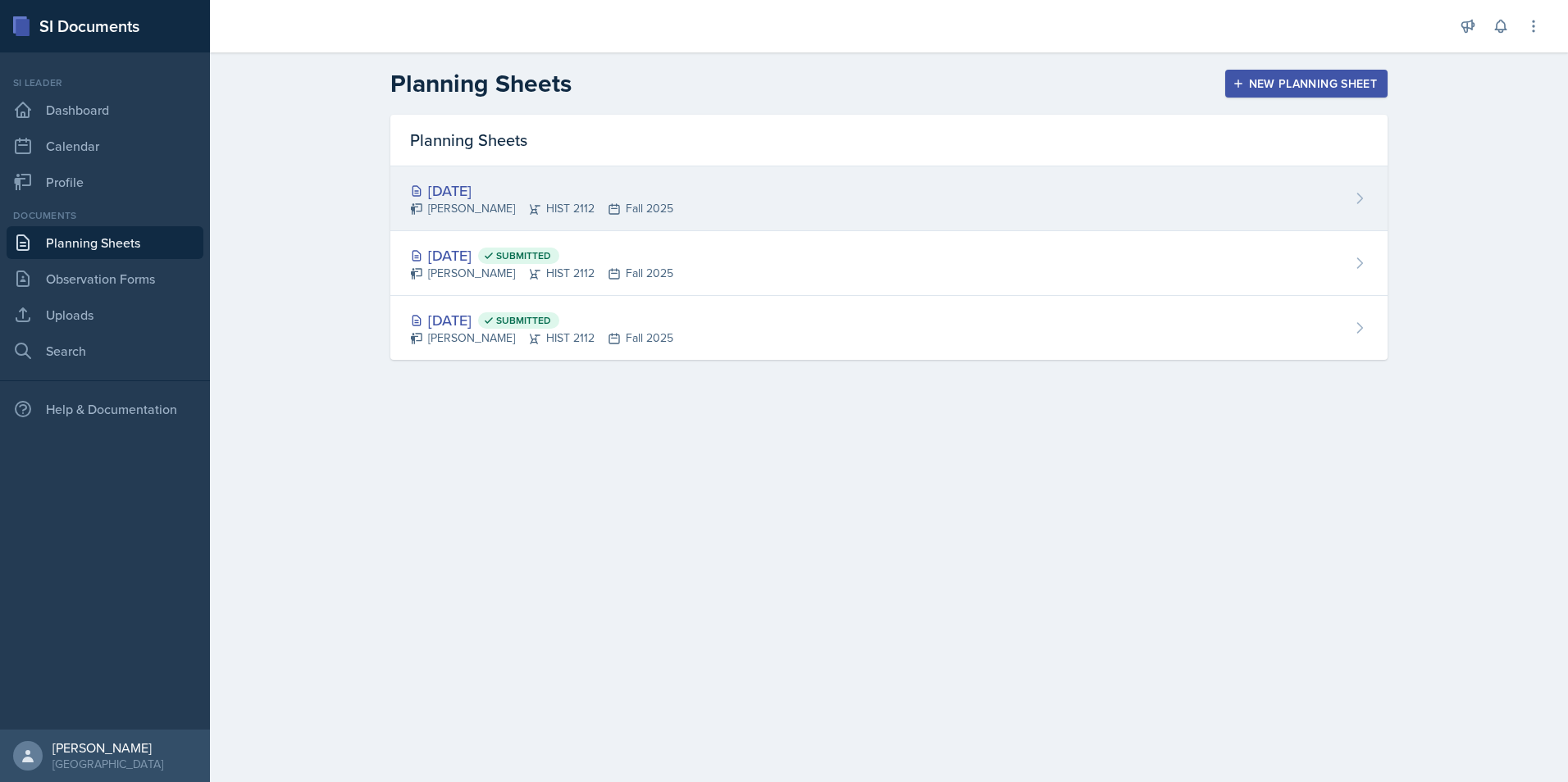
click at [859, 194] on div "[DATE] [PERSON_NAME] HIST 2112 Fall 2025" at bounding box center [889, 199] width 998 height 65
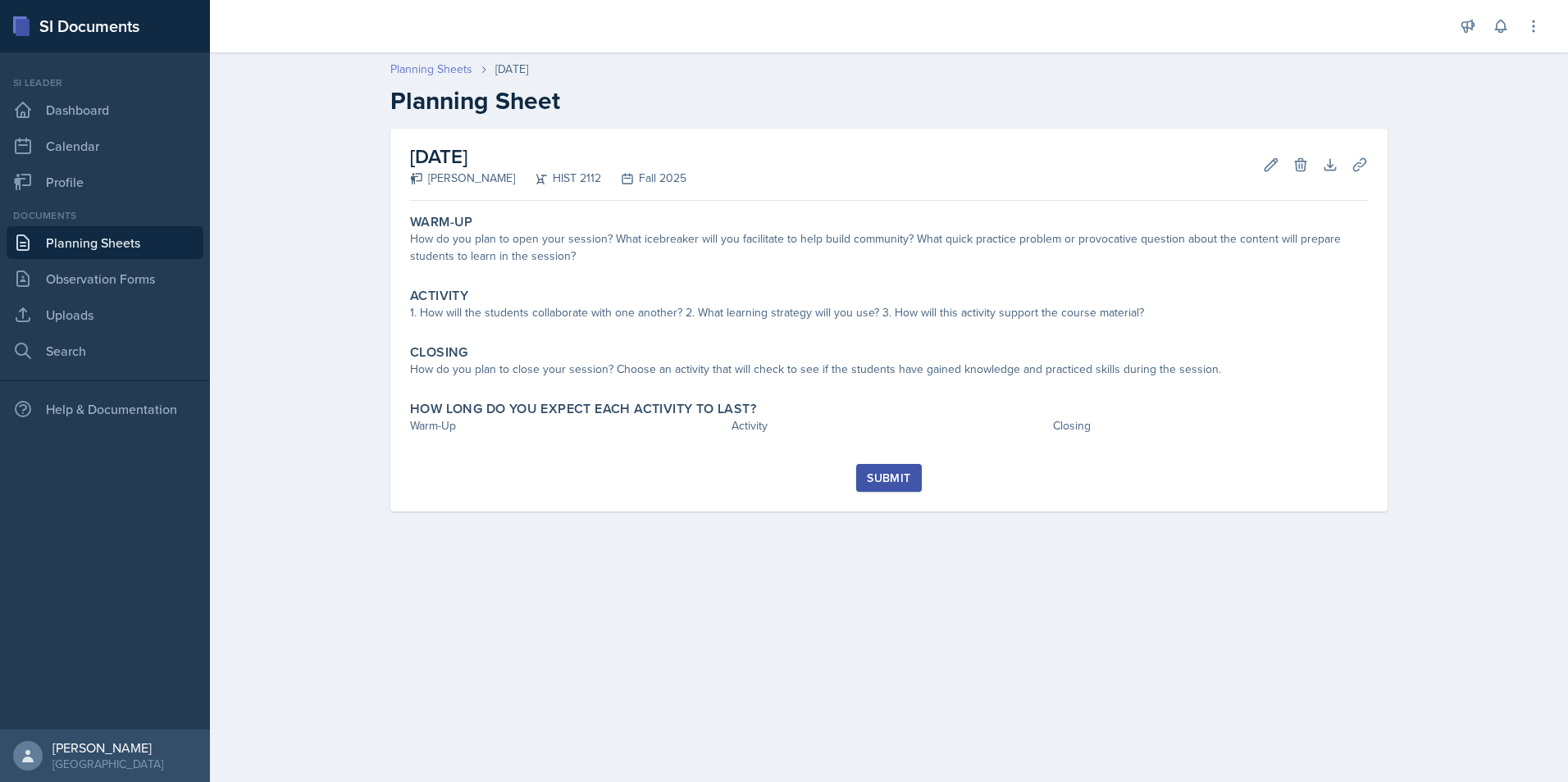
click at [401, 71] on link "Planning Sheets" at bounding box center [432, 69] width 82 height 17
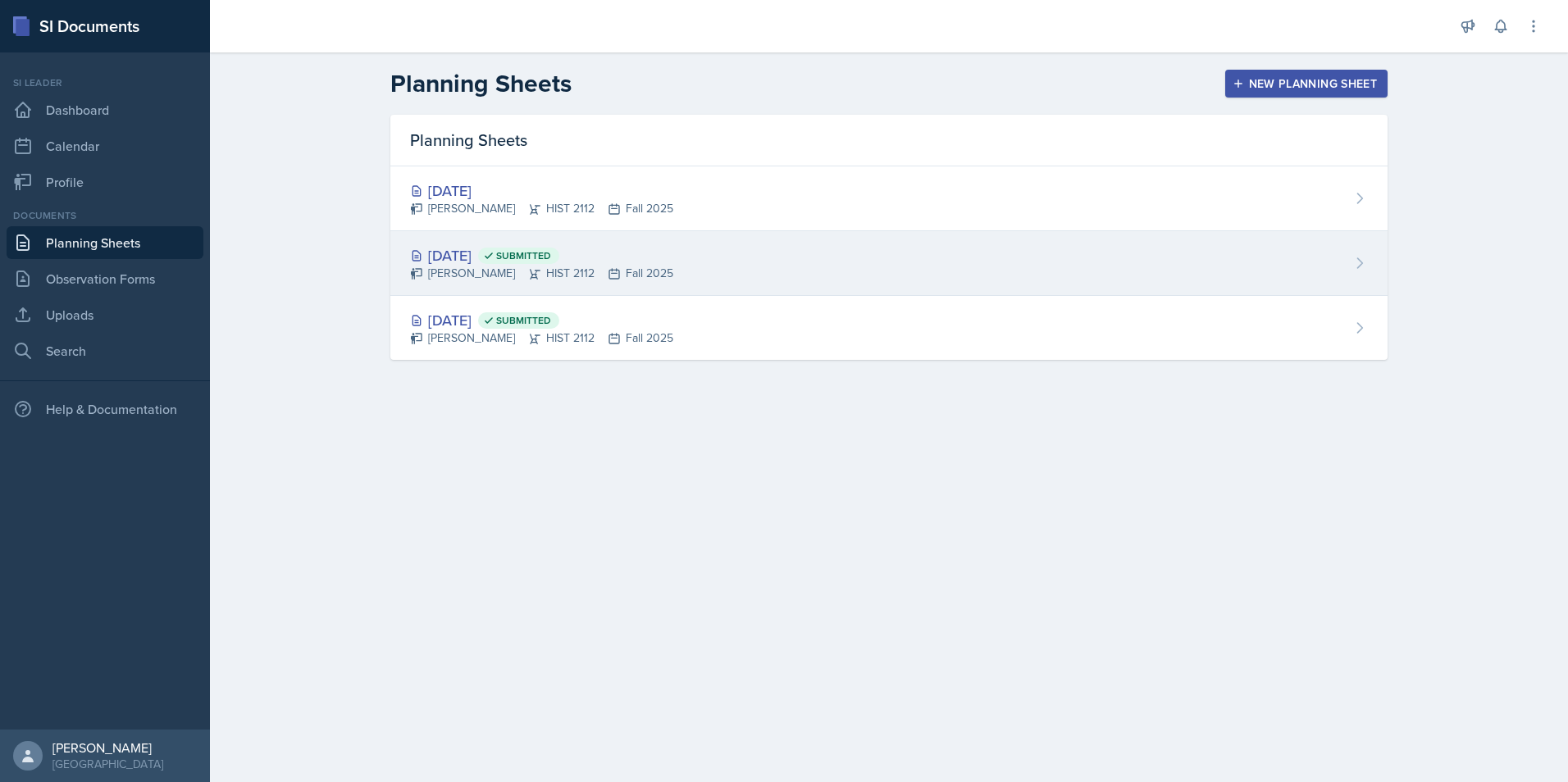
click at [707, 250] on div "[DATE] Submitted [PERSON_NAME] HIST 2112 Fall 2025" at bounding box center [889, 263] width 998 height 65
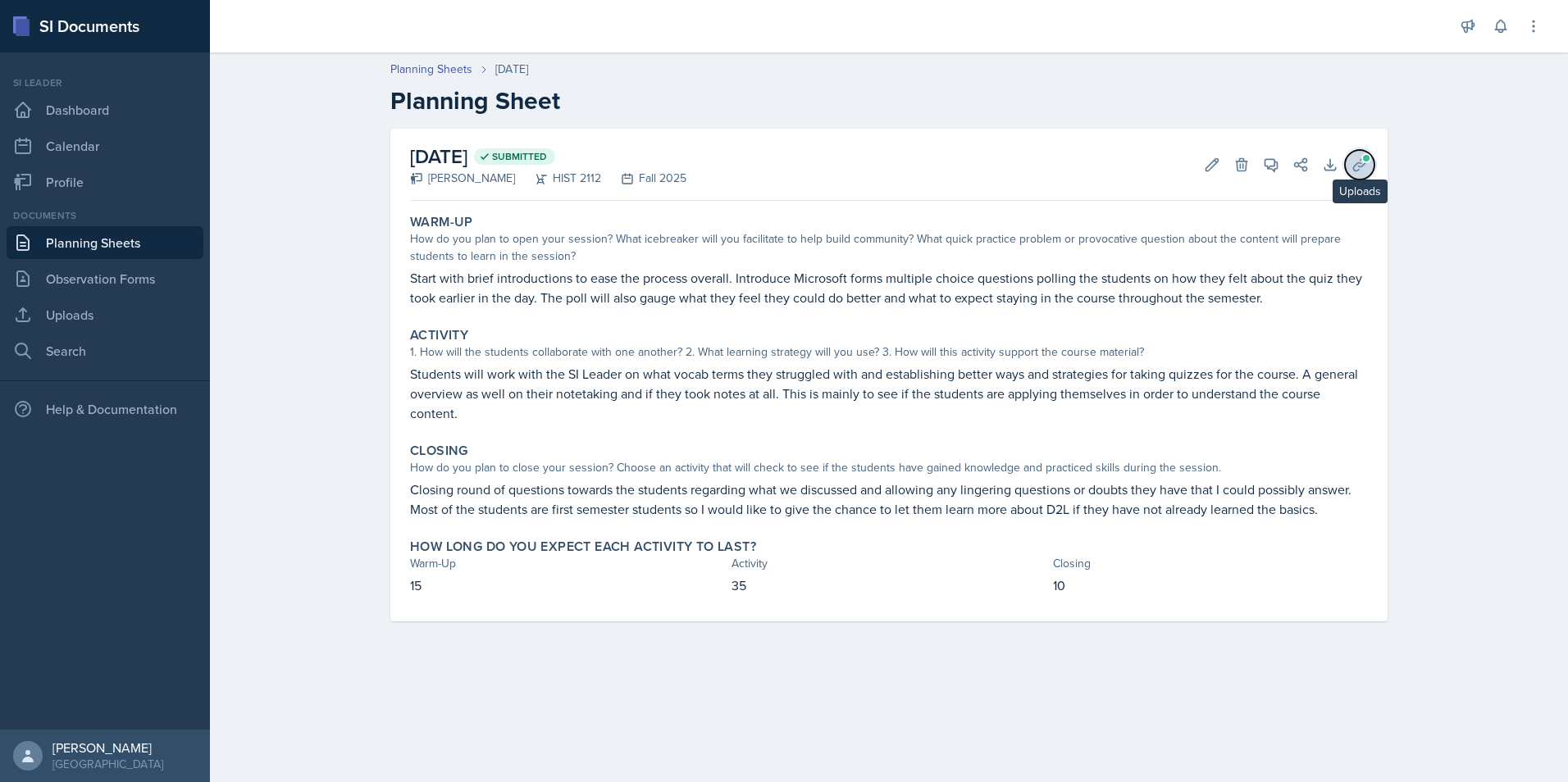
click at [1354, 169] on icon at bounding box center [1359, 164] width 12 height 12
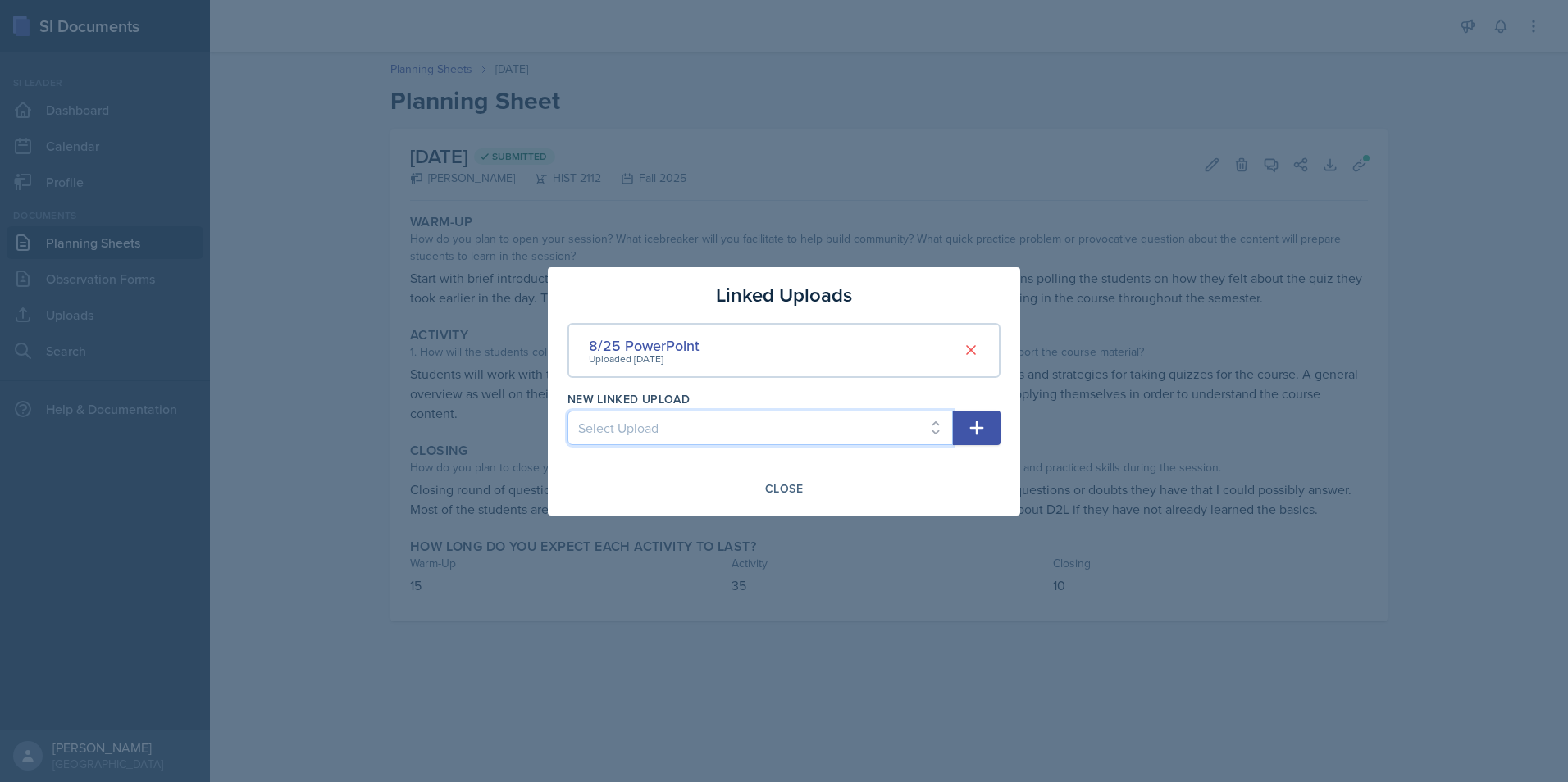
click at [899, 422] on select "Select Upload Taboo rules Introduction PowerPoint Introduction PowerPoint Intro…" at bounding box center [761, 428] width 386 height 35
select select "17856788-08a1-498b-b328-4e1be3fb4c74"
click at [568, 411] on select "Select Upload Taboo rules Introduction PowerPoint Introduction PowerPoint Intro…" at bounding box center [761, 428] width 386 height 35
click at [966, 431] on button "button" at bounding box center [977, 428] width 48 height 35
select select
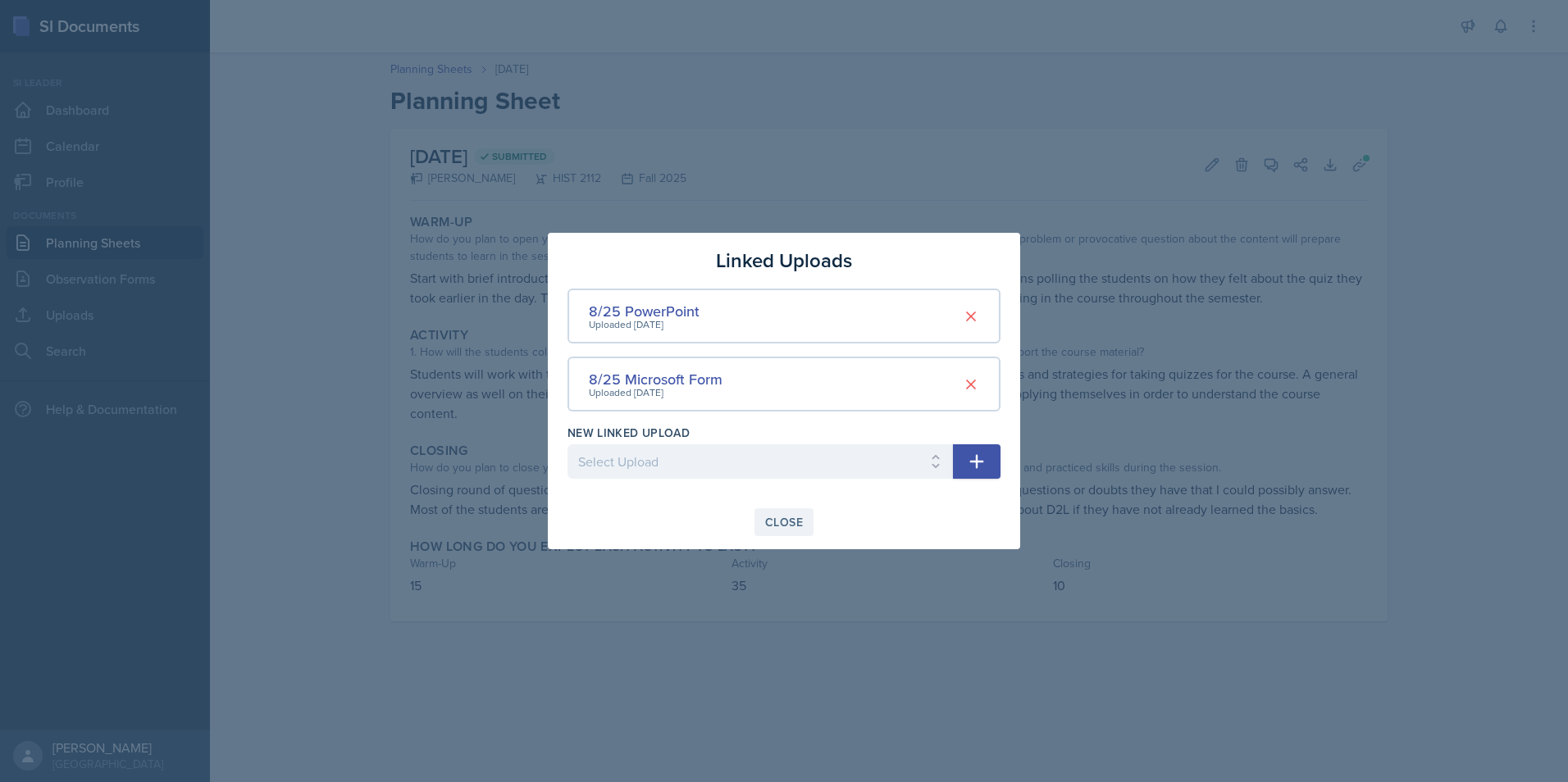
click at [791, 520] on div "Close" at bounding box center [784, 523] width 37 height 13
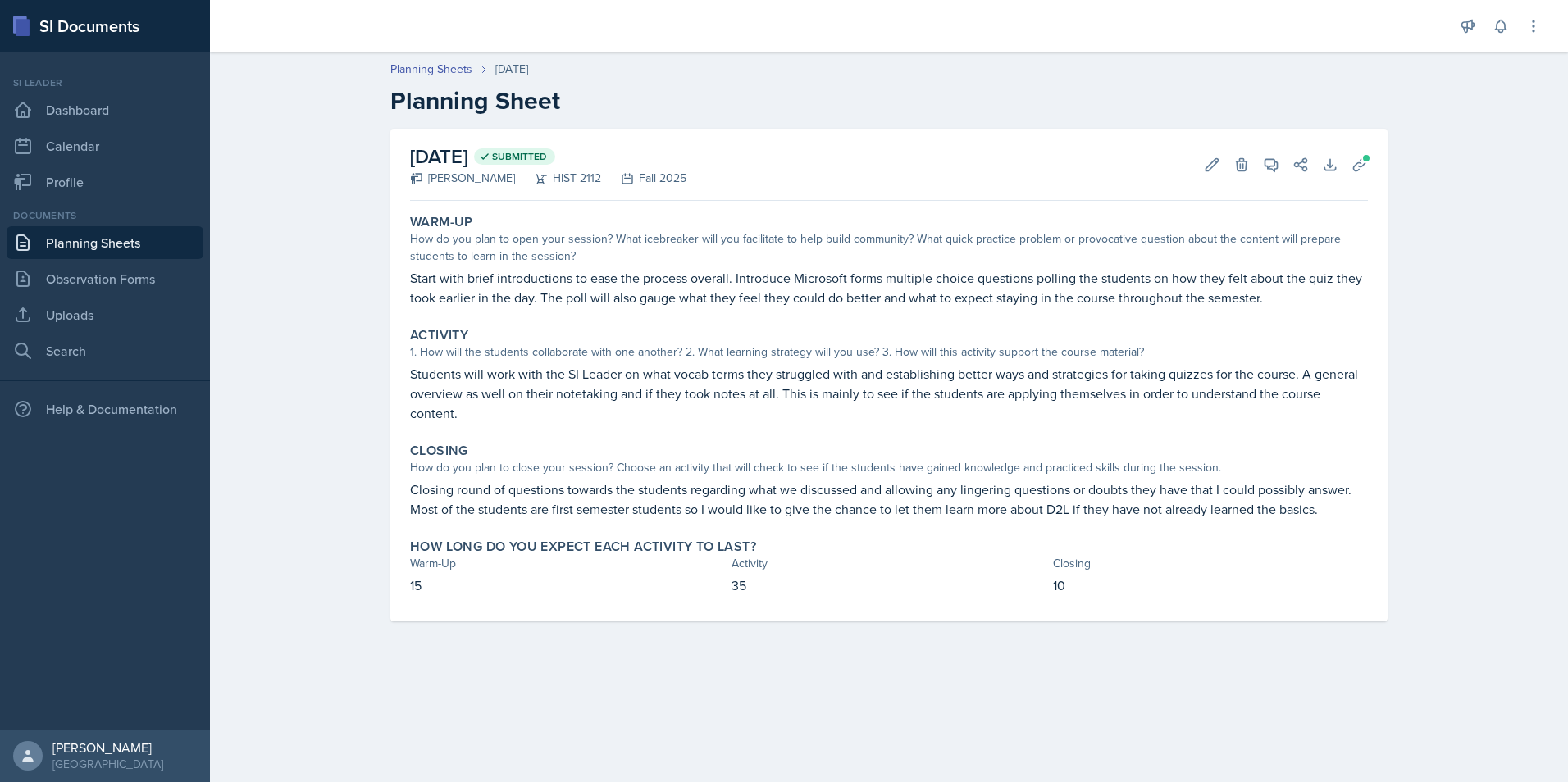
click at [927, 683] on main "Planning Sheets [DATE] Planning Sheet [DATE] Submitted [PERSON_NAME] HIST 2112 …" at bounding box center [889, 417] width 1358 height 730
click at [129, 188] on link "Profile" at bounding box center [105, 182] width 197 height 33
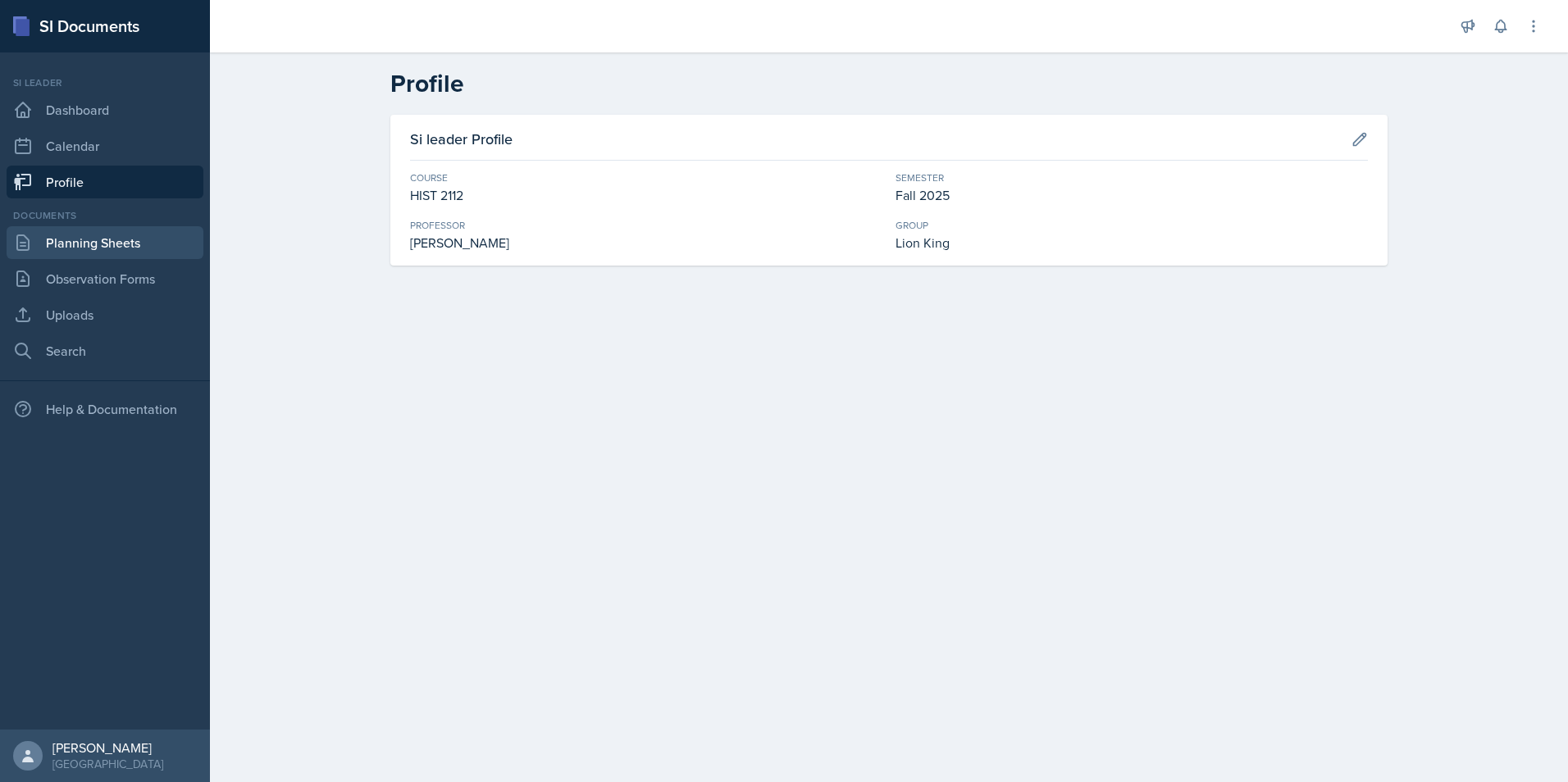
click at [100, 243] on link "Planning Sheets" at bounding box center [105, 243] width 197 height 33
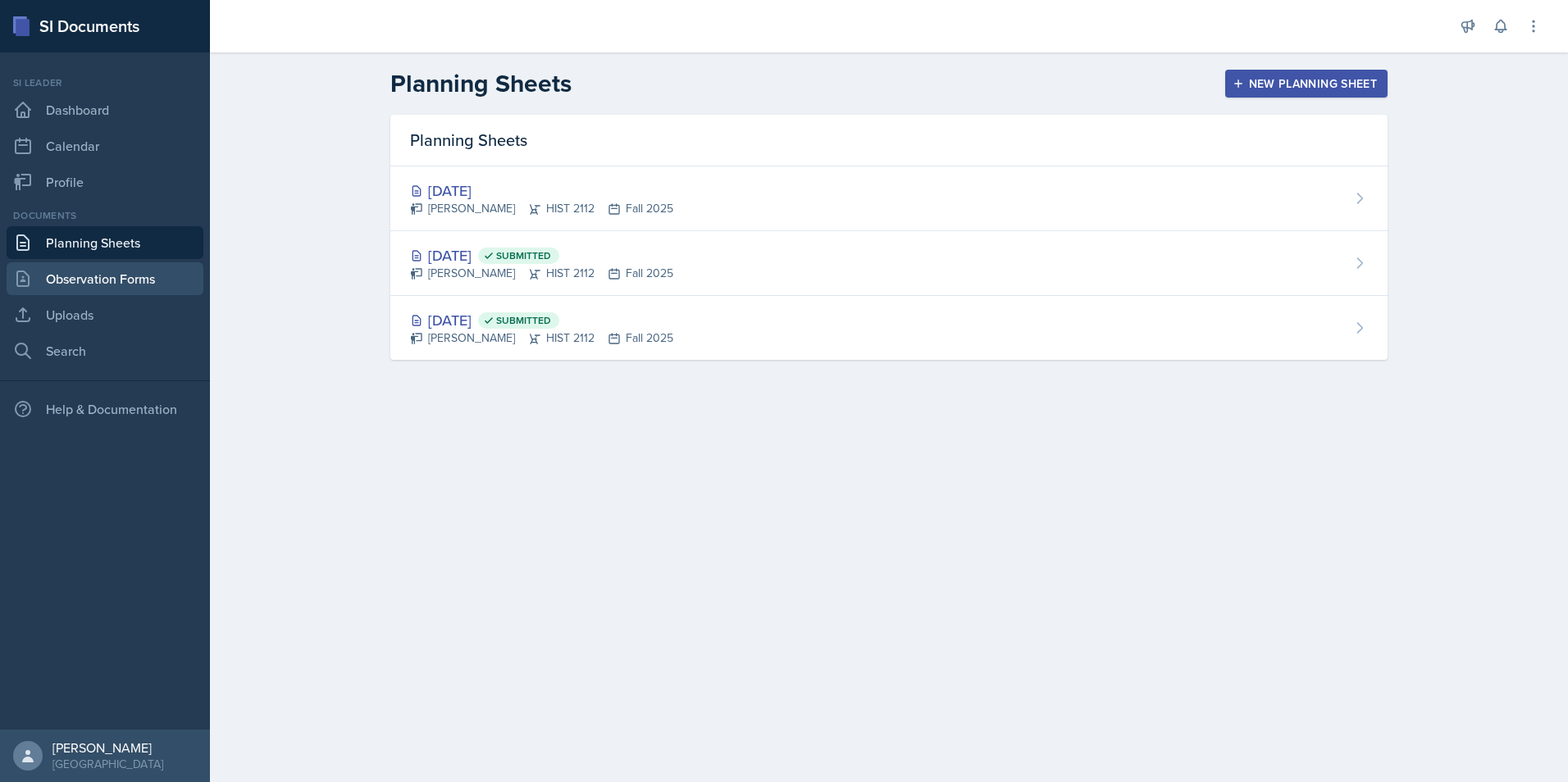
click at [96, 279] on link "Observation Forms" at bounding box center [105, 278] width 197 height 33
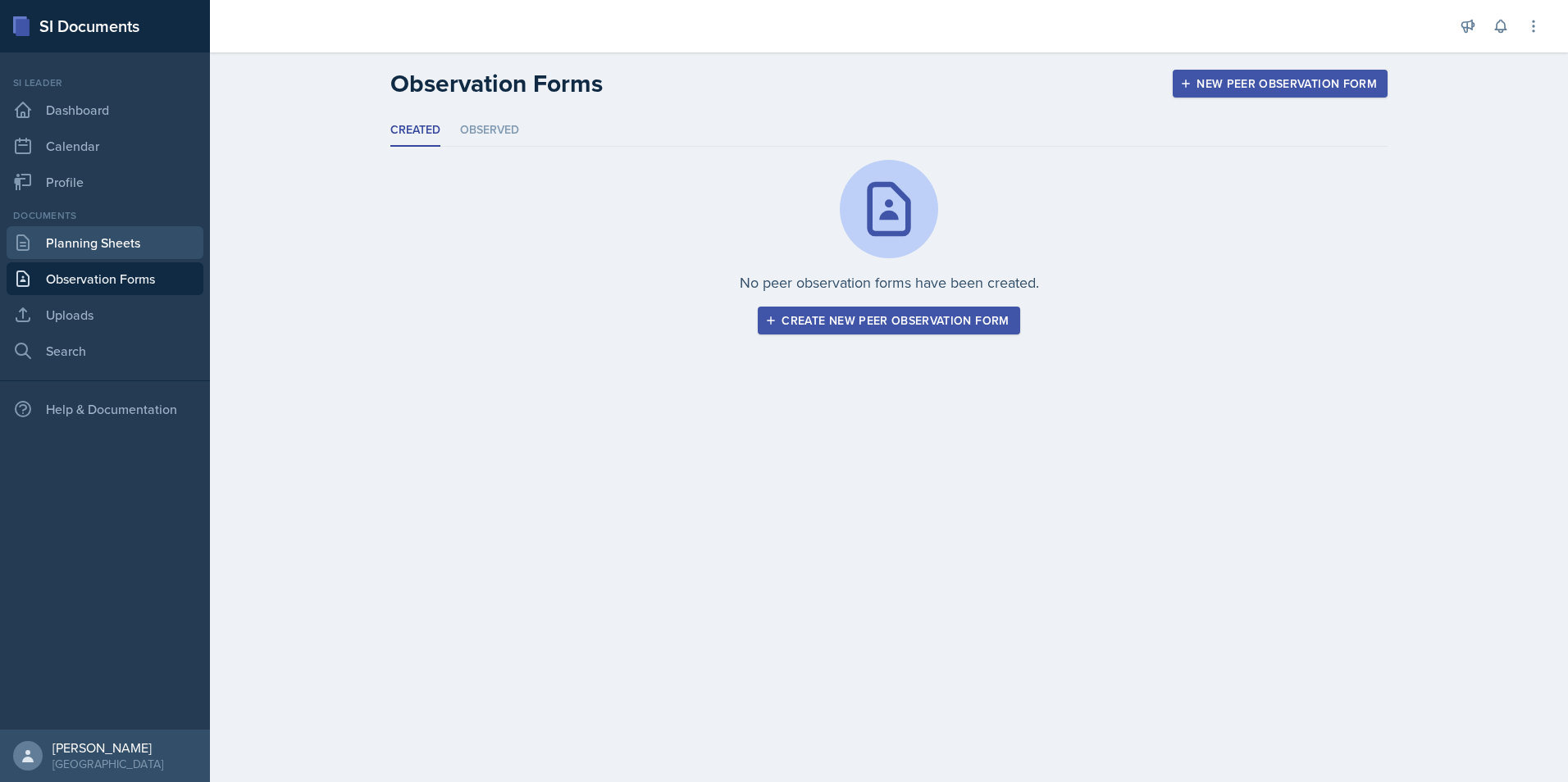
click at [96, 247] on link "Planning Sheets" at bounding box center [105, 243] width 197 height 33
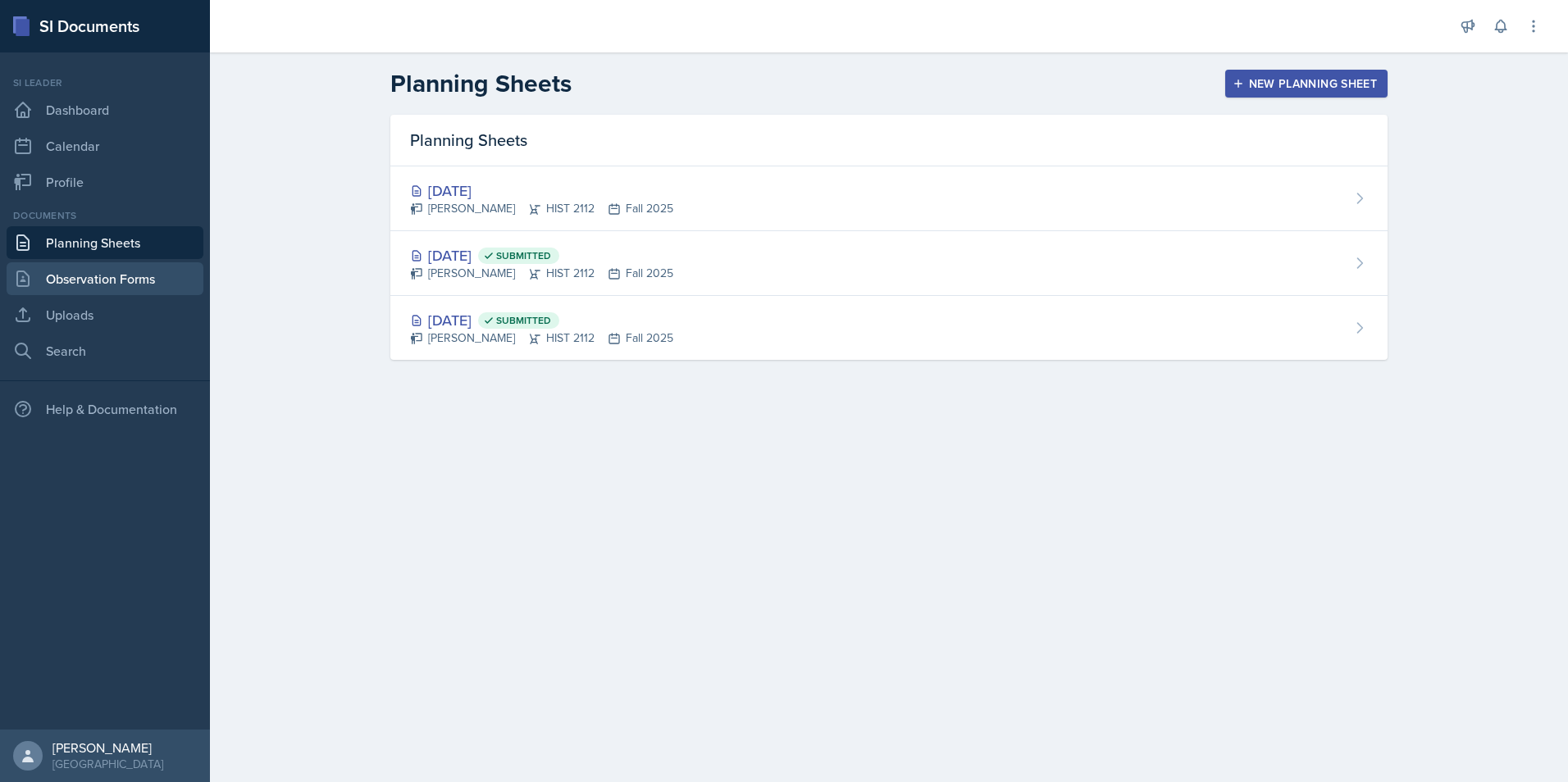
click at [93, 293] on link "Observation Forms" at bounding box center [105, 278] width 197 height 33
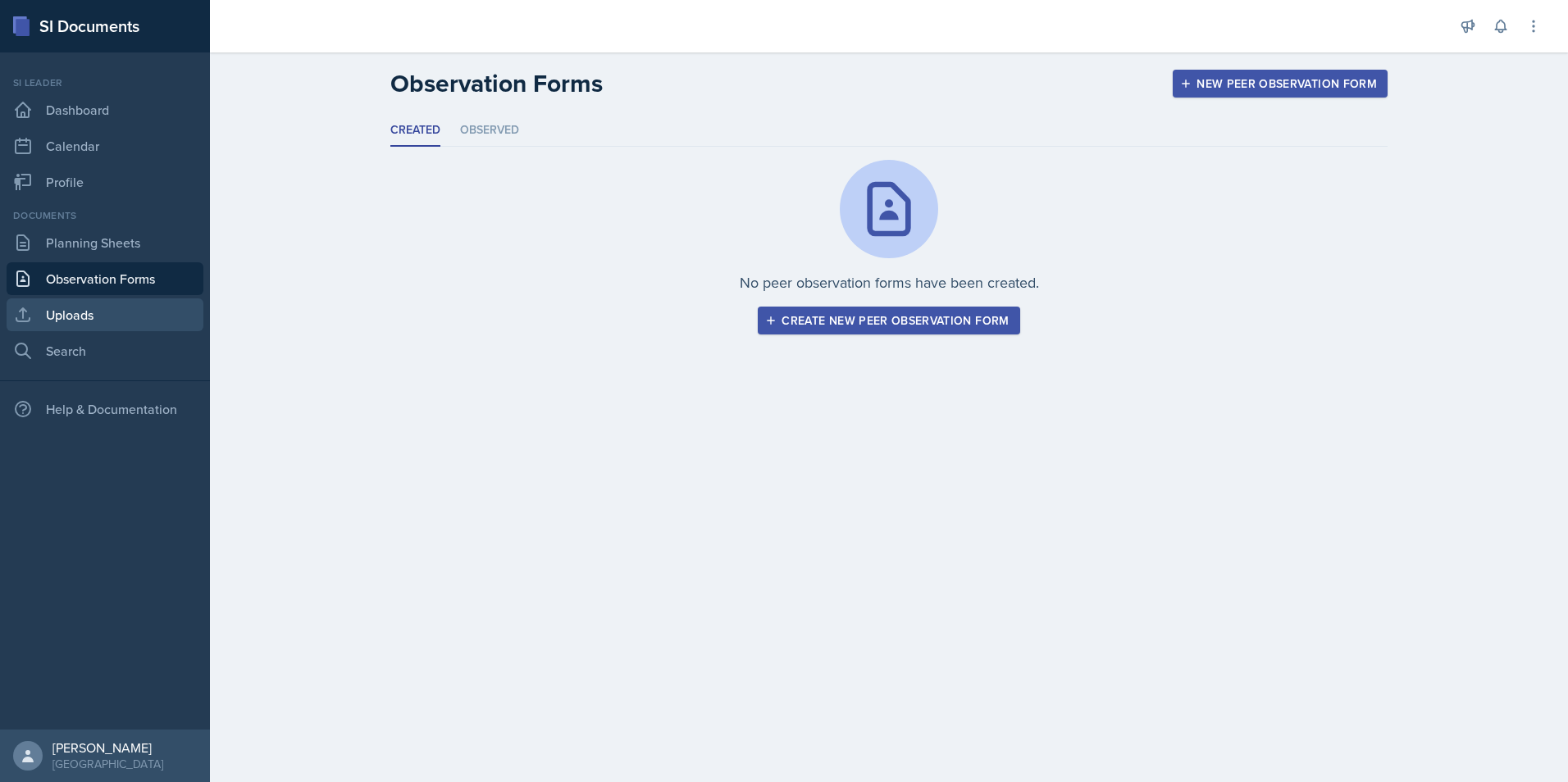
click at [88, 324] on link "Uploads" at bounding box center [105, 315] width 197 height 33
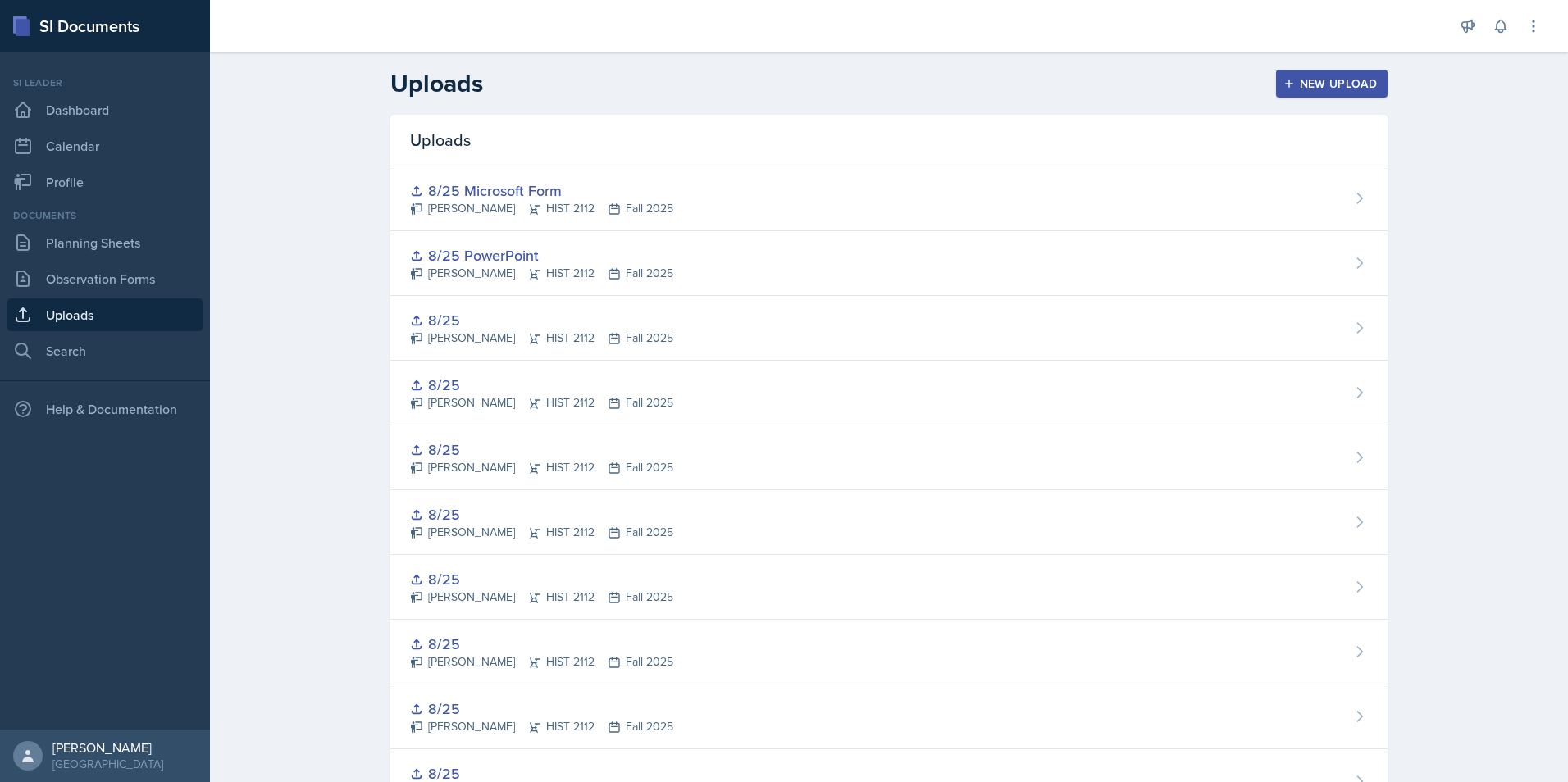
click at [90, 297] on div "Documents Planning Sheets Observation Forms Uploads Search" at bounding box center [105, 288] width 197 height 159
click at [90, 278] on link "Observation Forms" at bounding box center [105, 278] width 197 height 33
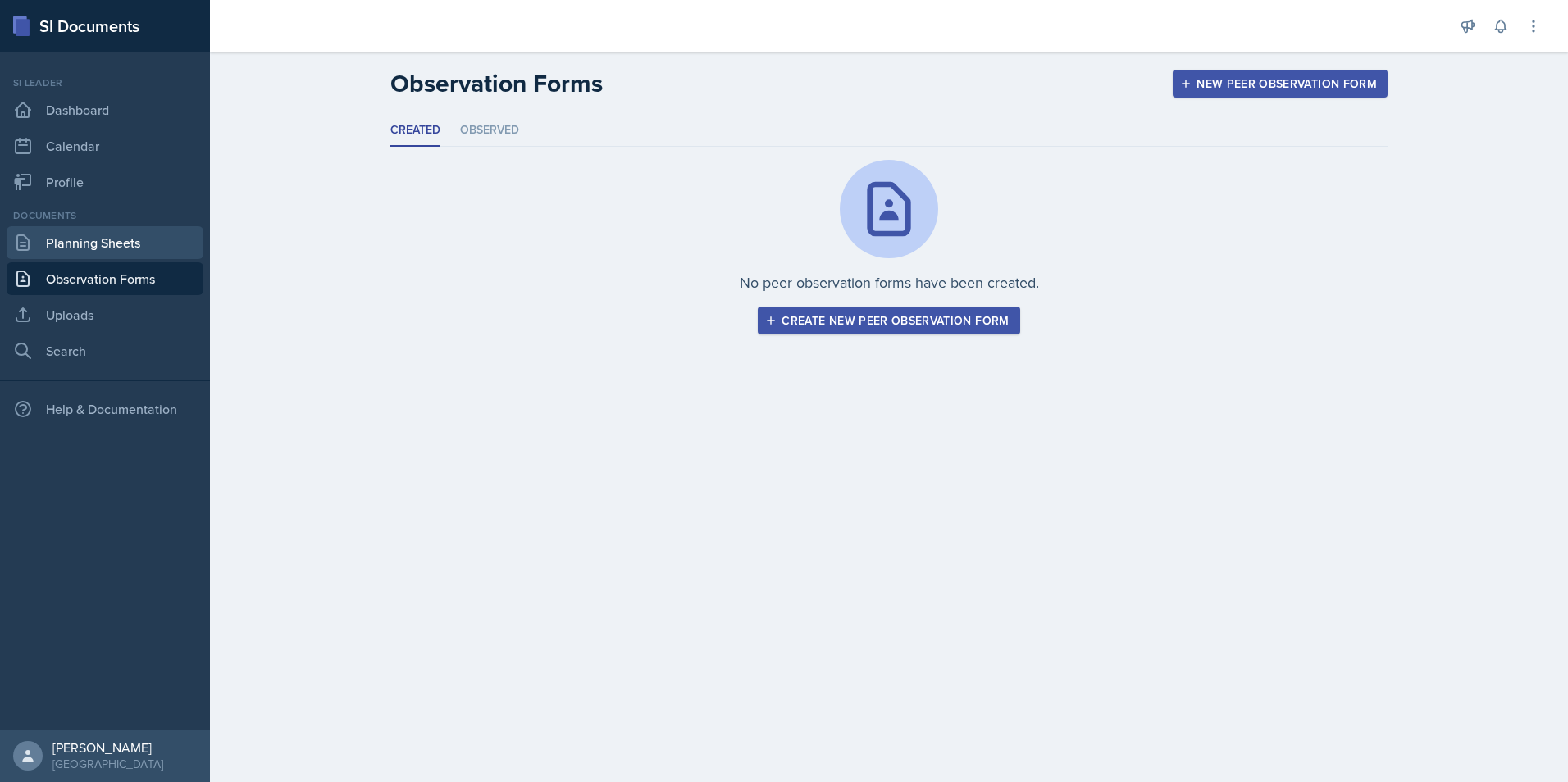
click at [92, 248] on link "Planning Sheets" at bounding box center [105, 243] width 197 height 33
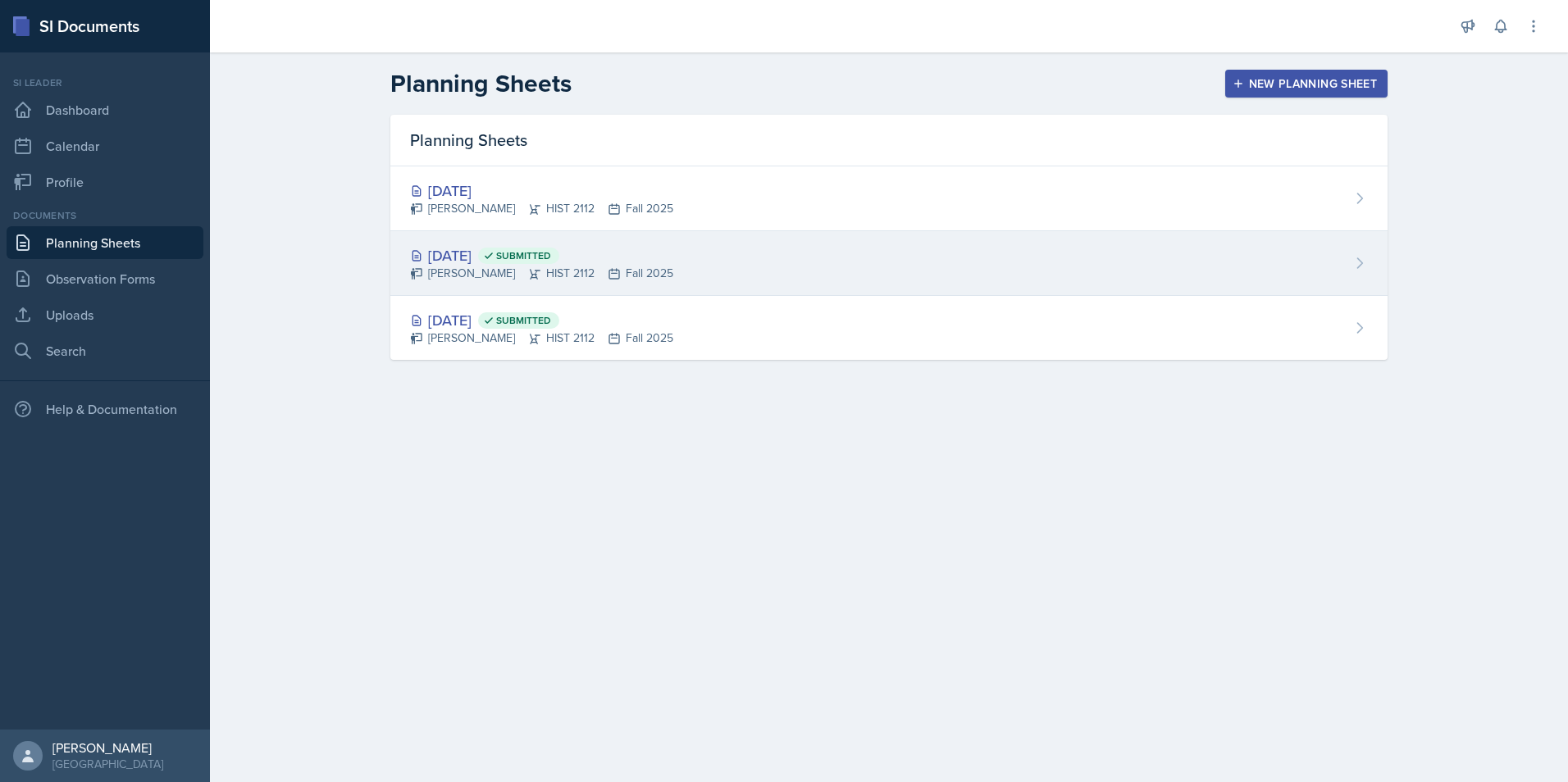
click at [701, 240] on div "[DATE] Submitted [PERSON_NAME] HIST 2112 Fall 2025" at bounding box center [889, 263] width 998 height 65
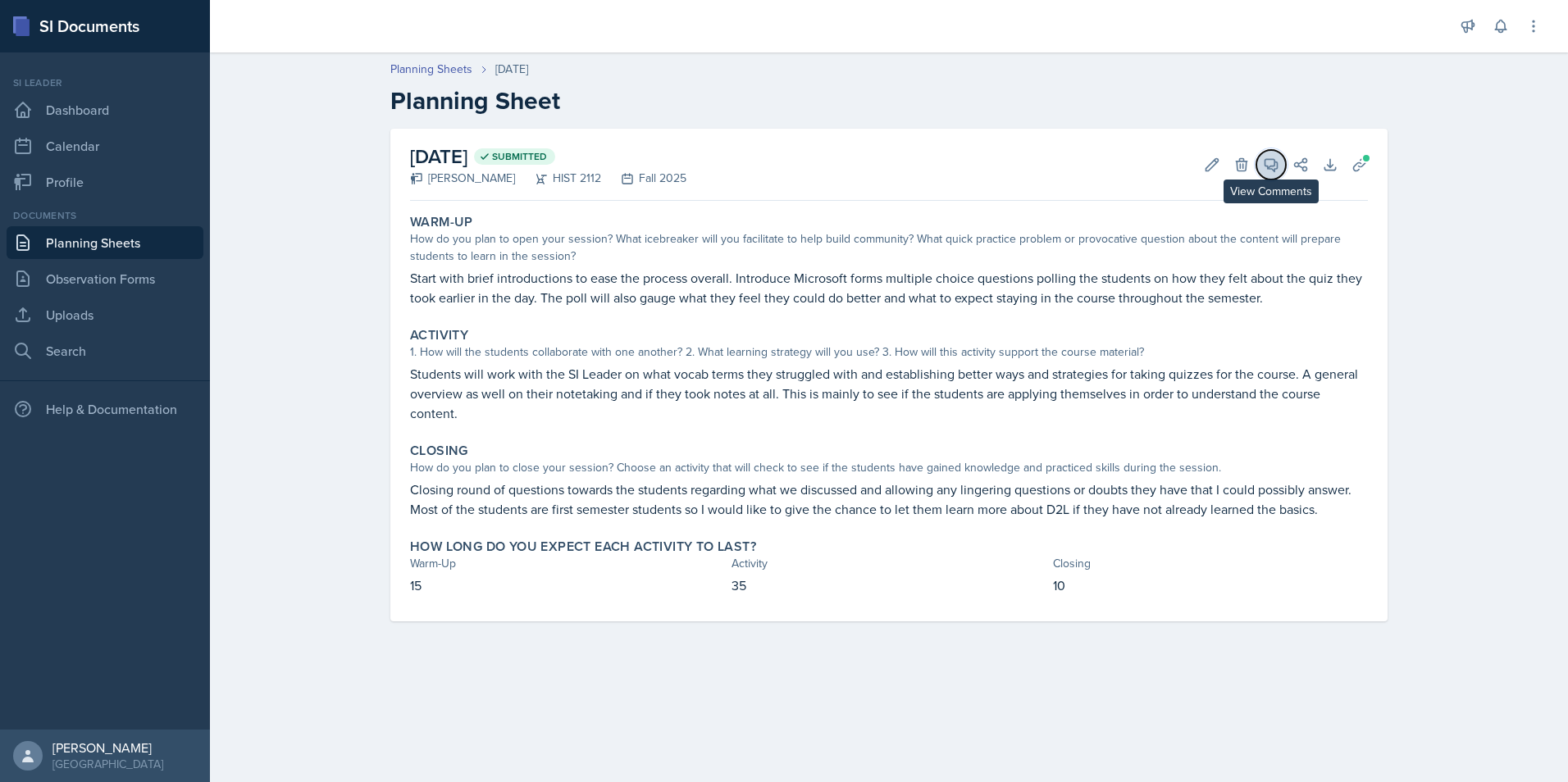
click at [1273, 164] on icon at bounding box center [1272, 165] width 17 height 17
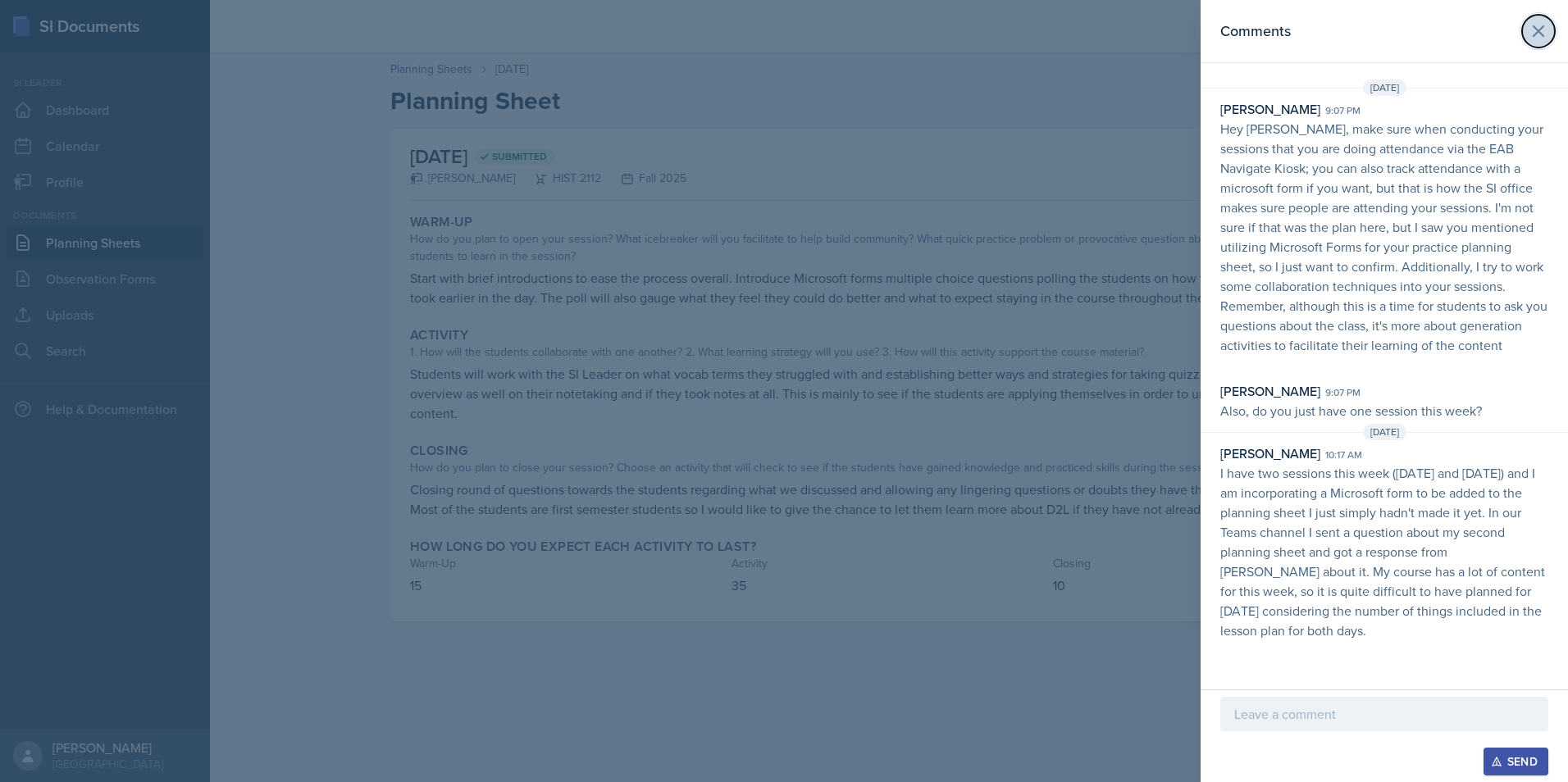
click at [1540, 32] on icon at bounding box center [1539, 31] width 10 height 10
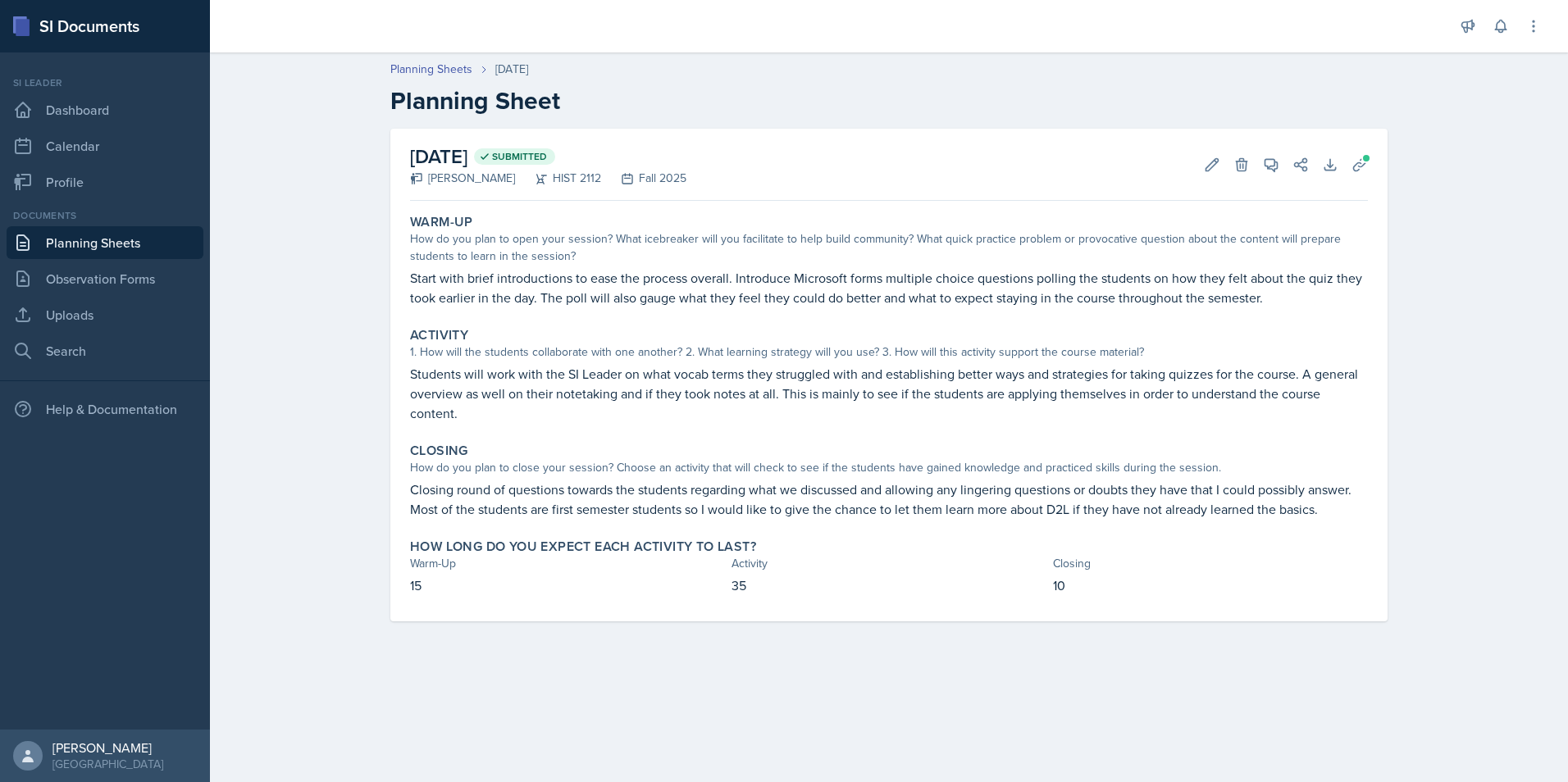
click at [841, 431] on div "Warm-Up How do you plan to open your session? What icebreaker will you facilita…" at bounding box center [889, 415] width 958 height 414
